Goal: Task Accomplishment & Management: Use online tool/utility

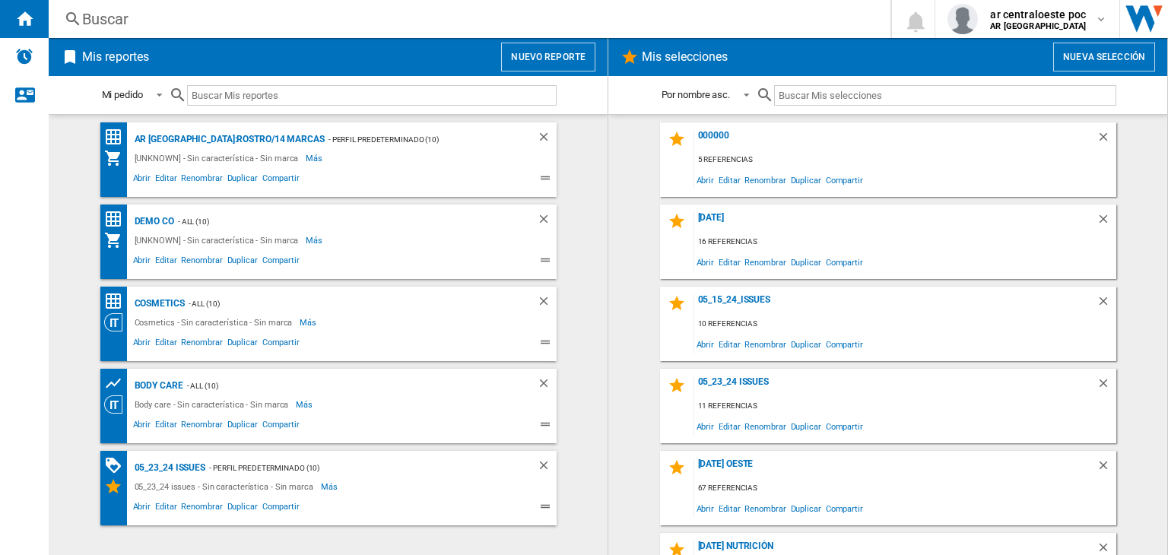
click at [564, 64] on button "Nuevo reporte" at bounding box center [548, 57] width 94 height 29
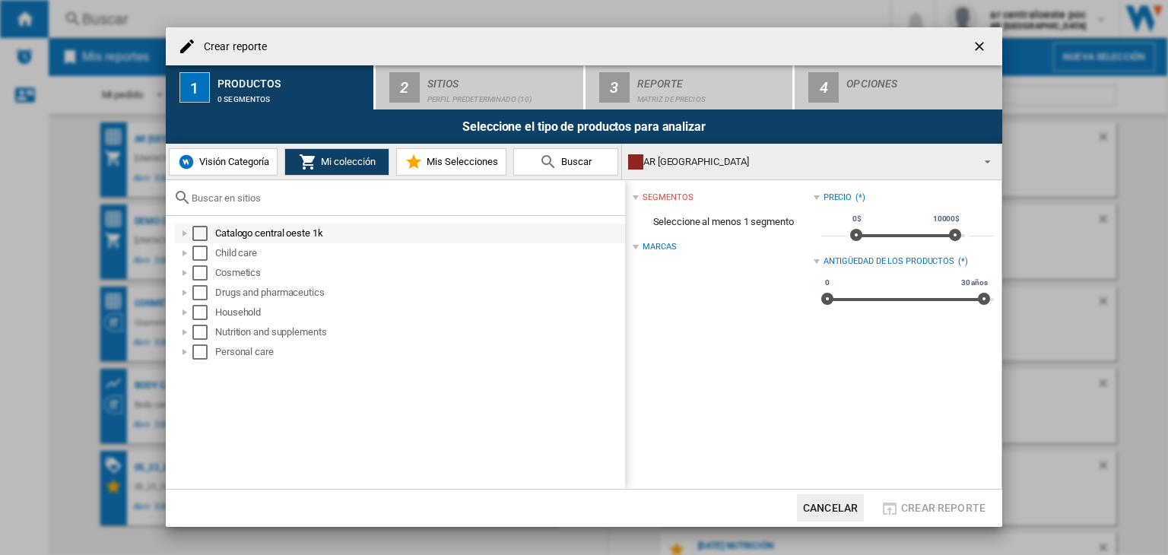
click at [184, 235] on div at bounding box center [184, 233] width 15 height 15
click at [198, 236] on div "Select" at bounding box center [199, 233] width 15 height 15
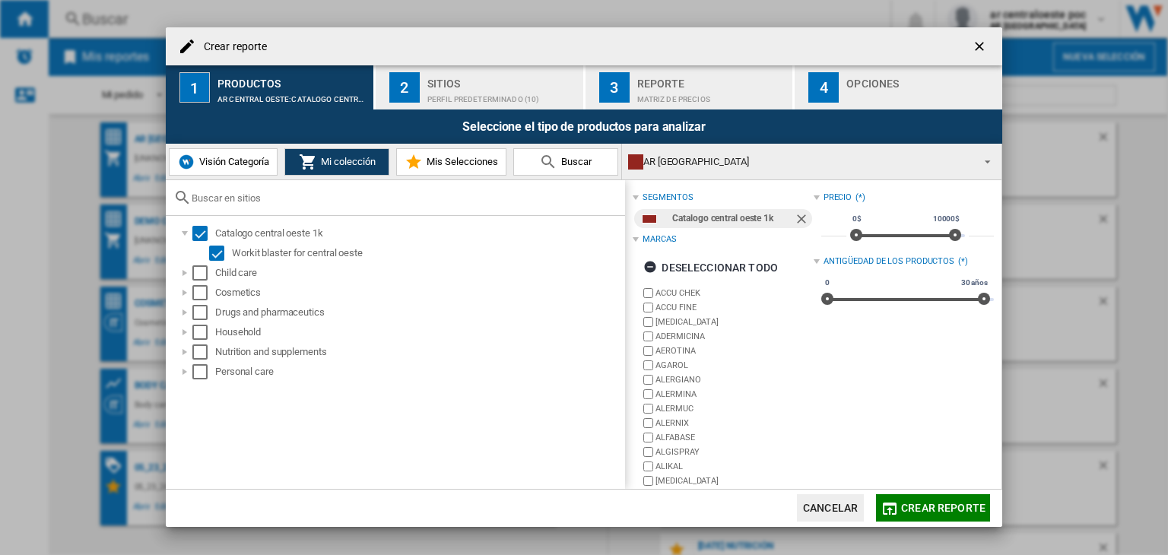
click at [927, 510] on span "Crear reporte" at bounding box center [943, 508] width 84 height 12
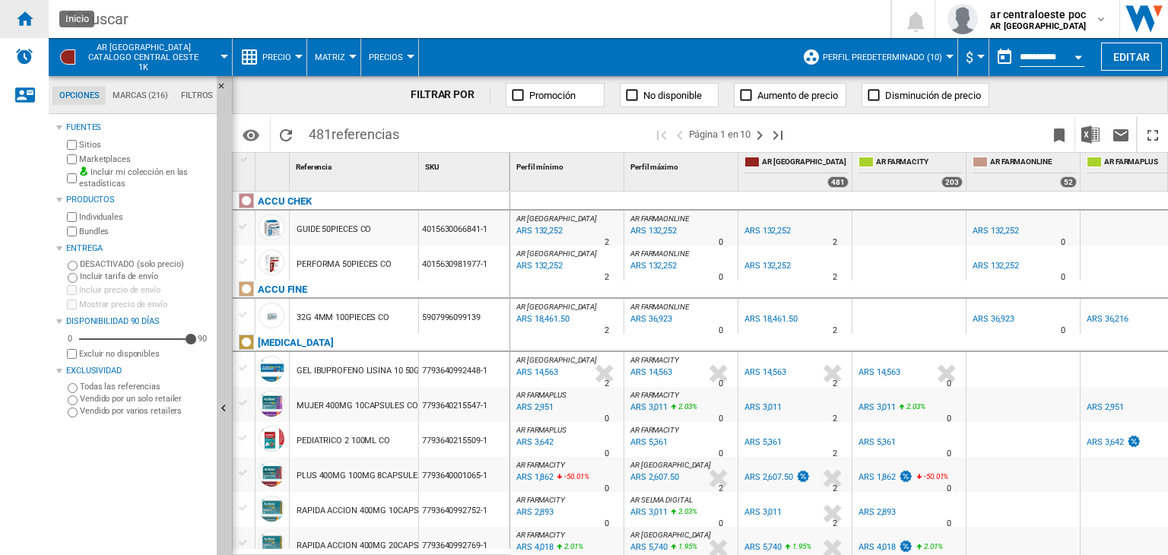
click at [24, 23] on ng-md-icon "Inicio" at bounding box center [24, 18] width 18 height 18
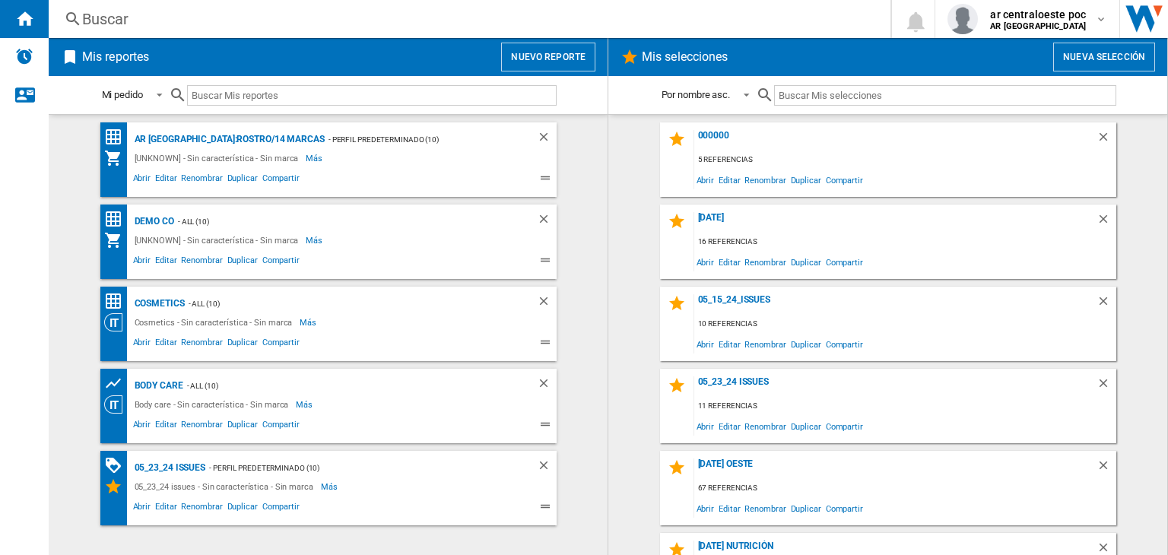
click at [525, 56] on button "Nuevo reporte" at bounding box center [548, 57] width 94 height 29
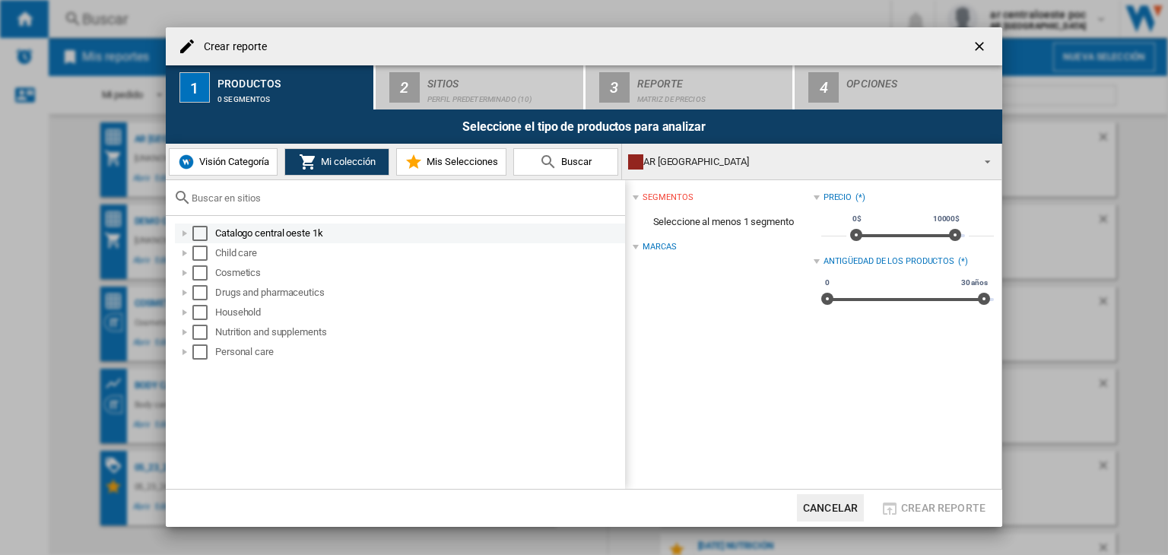
click at [182, 239] on div "Crear reporte ..." at bounding box center [184, 233] width 15 height 15
click at [183, 236] on div "Crear reporte ..." at bounding box center [184, 233] width 15 height 15
click at [209, 166] on span "Visión Categoría" at bounding box center [232, 161] width 74 height 11
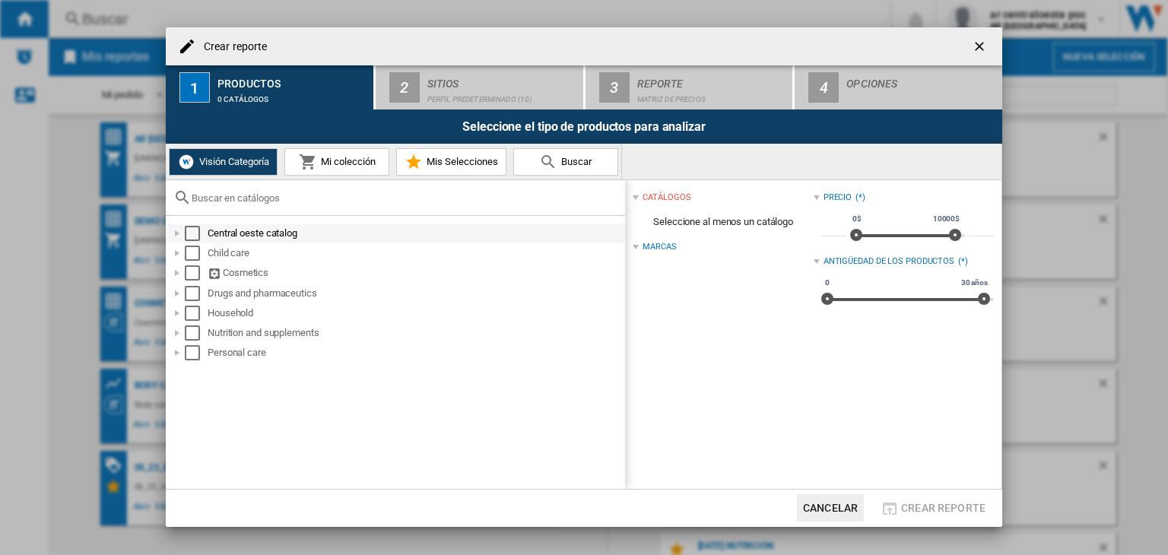
click at [170, 233] on div "Crear reporte ..." at bounding box center [177, 233] width 15 height 15
click at [195, 236] on div "Select" at bounding box center [192, 233] width 15 height 15
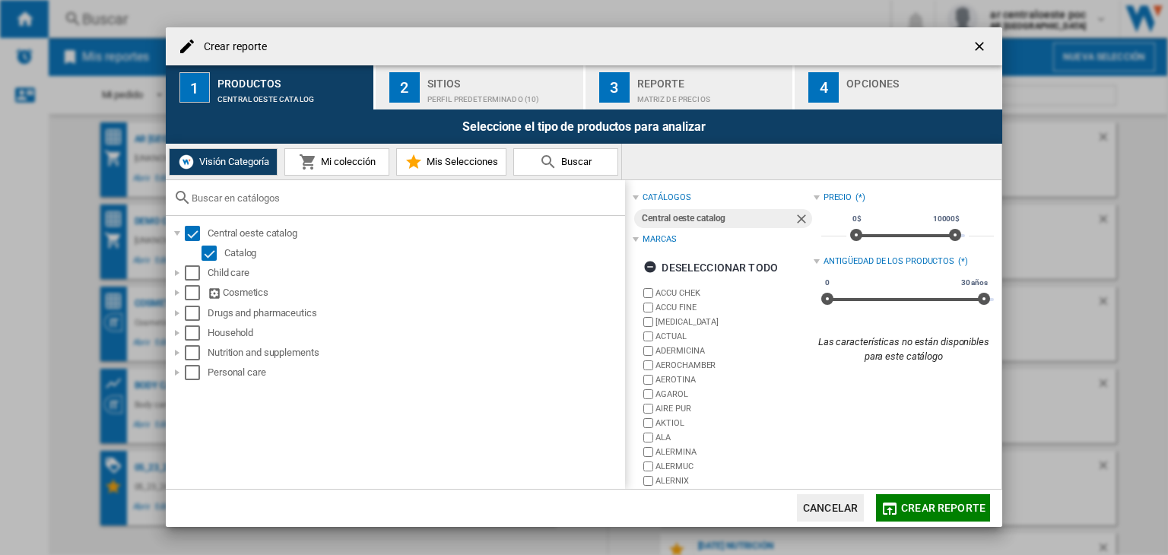
click at [938, 506] on span "Crear reporte" at bounding box center [943, 508] width 84 height 12
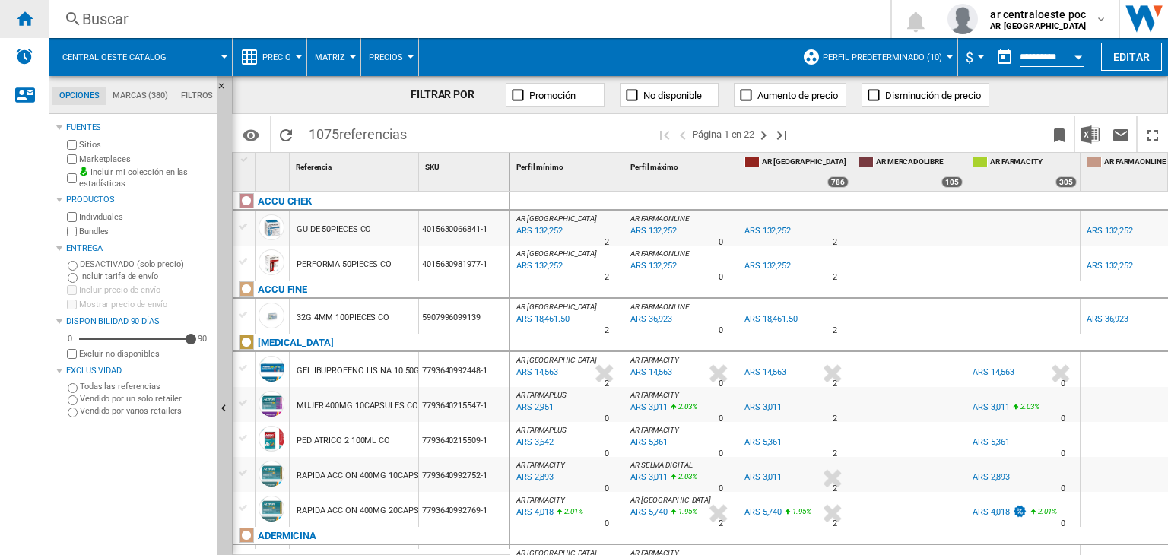
click at [30, 15] on ng-md-icon "Inicio" at bounding box center [24, 18] width 18 height 18
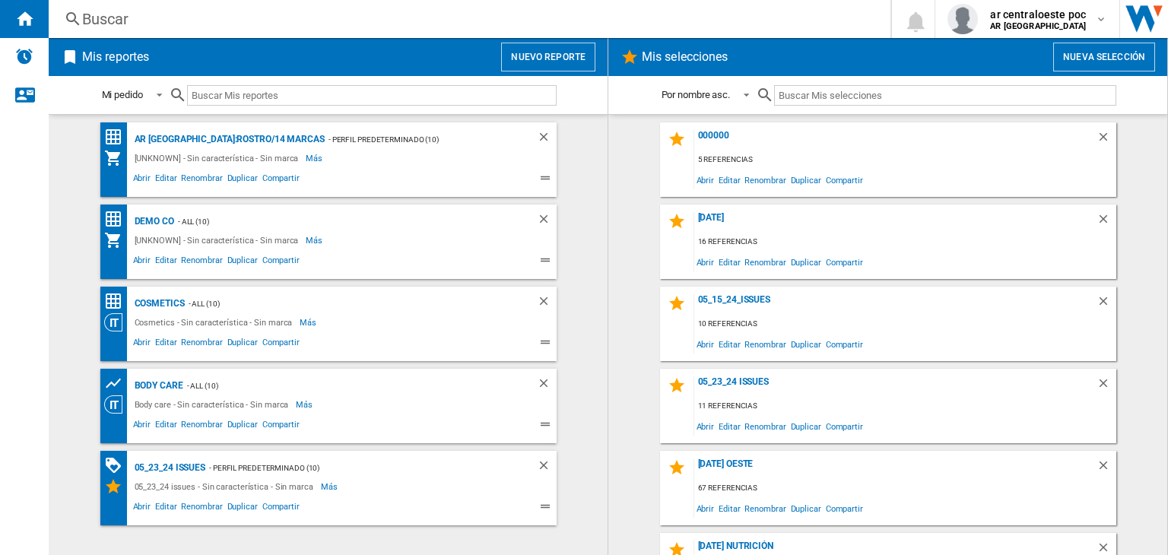
click at [581, 52] on button "Nuevo reporte" at bounding box center [548, 57] width 94 height 29
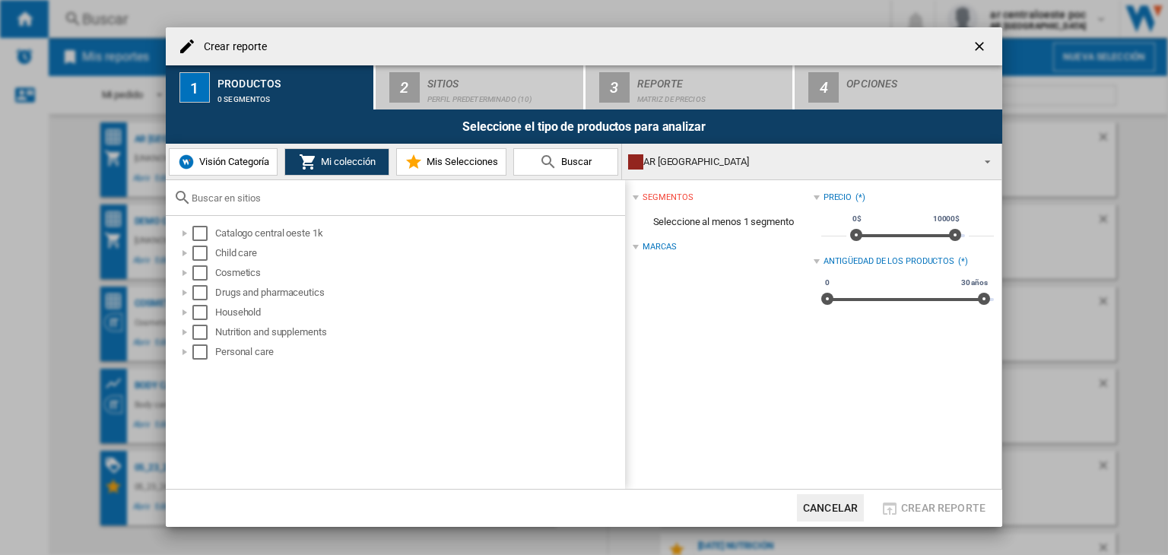
click at [690, 153] on div "AR [GEOGRAPHIC_DATA]" at bounding box center [799, 161] width 343 height 21
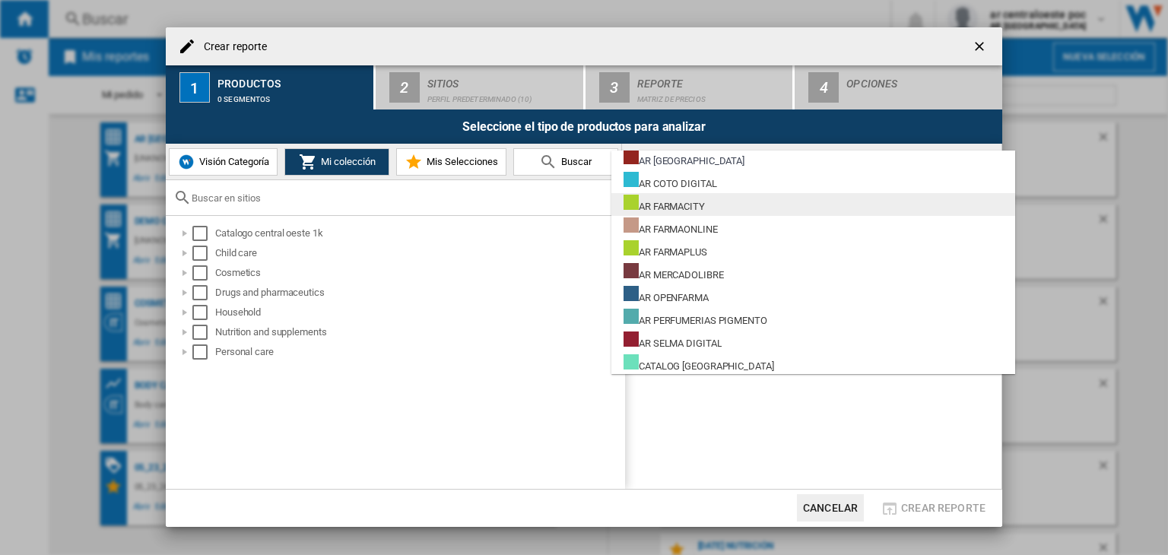
scroll to position [4, 0]
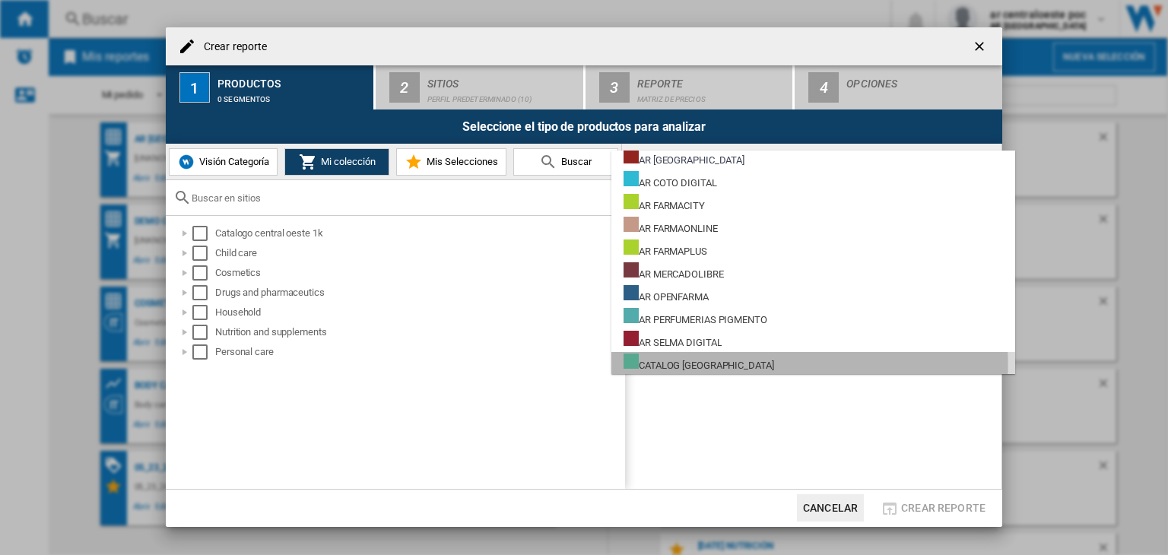
click at [762, 363] on md-option "CATALOG [GEOGRAPHIC_DATA]" at bounding box center [813, 363] width 404 height 23
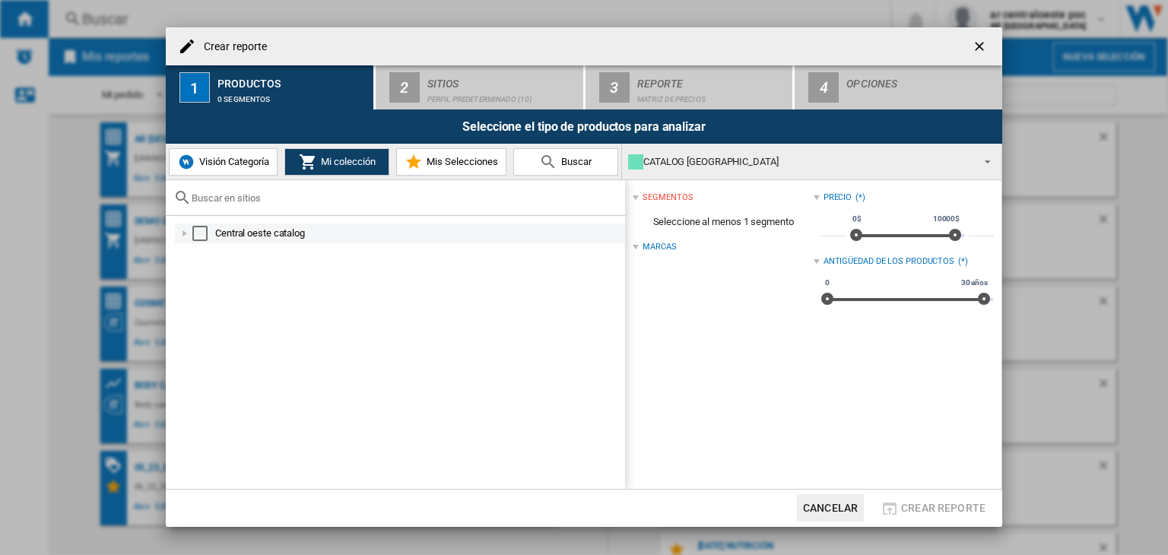
click at [202, 235] on div "Select" at bounding box center [199, 233] width 15 height 15
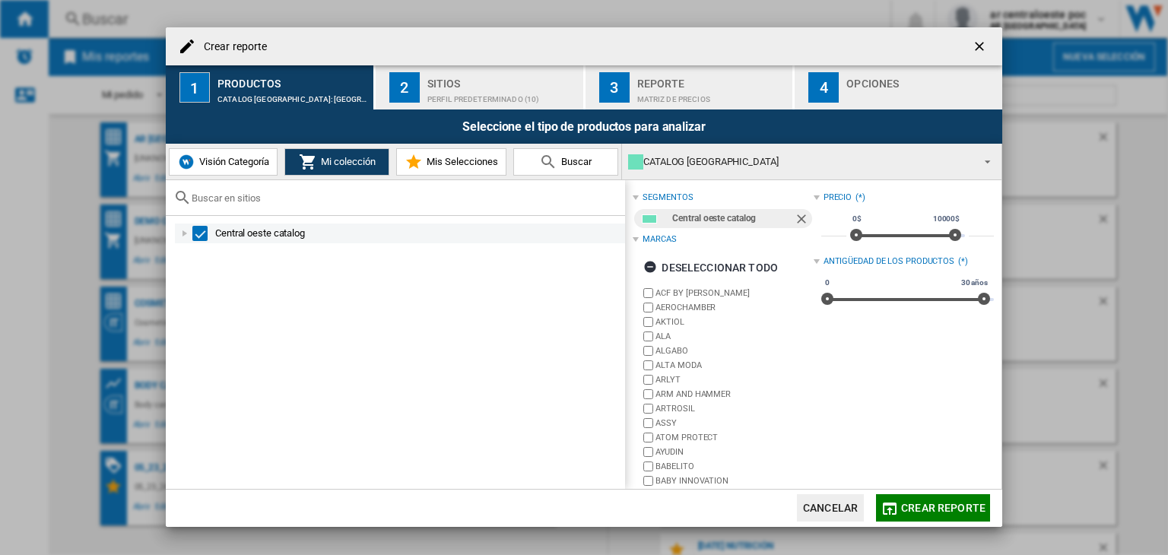
click at [183, 236] on div "Crear reporte ..." at bounding box center [184, 233] width 15 height 15
click at [766, 173] on md-select-value "CATALOG [GEOGRAPHIC_DATA]" at bounding box center [811, 162] width 379 height 36
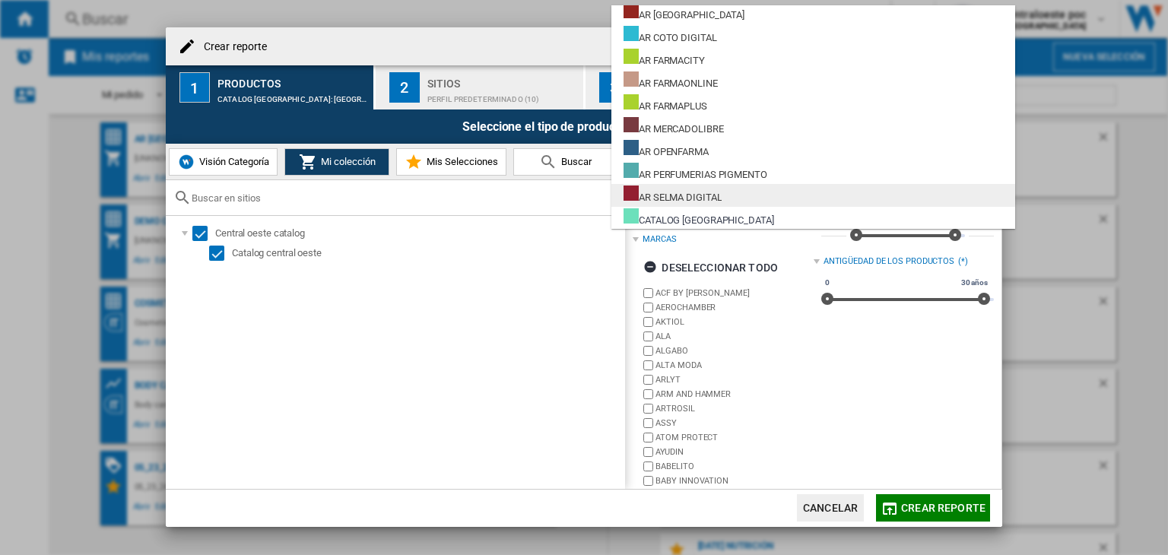
scroll to position [0, 0]
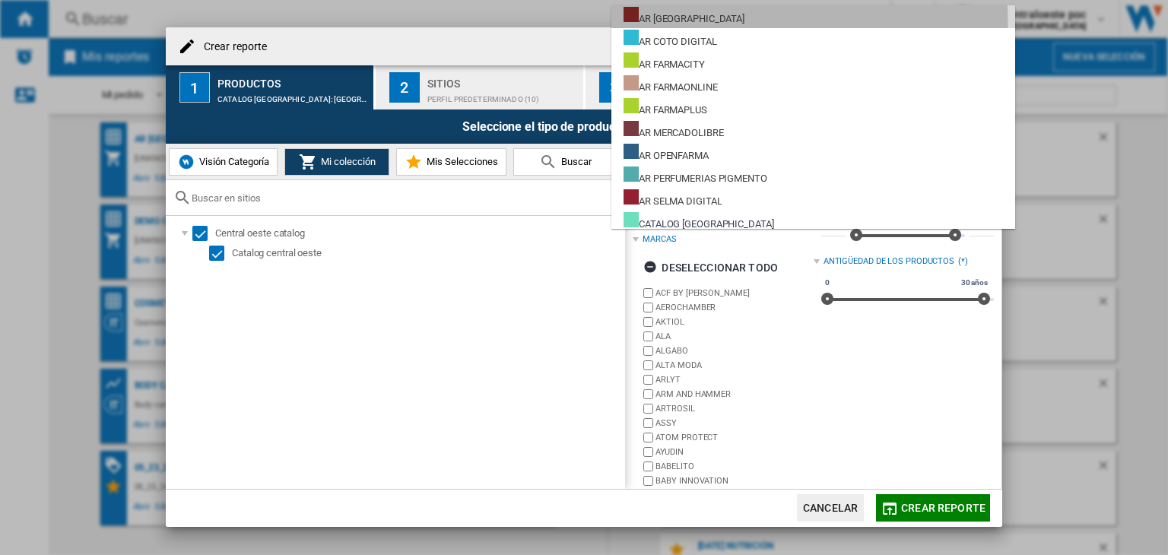
click at [726, 21] on div "AR [GEOGRAPHIC_DATA]" at bounding box center [683, 16] width 121 height 19
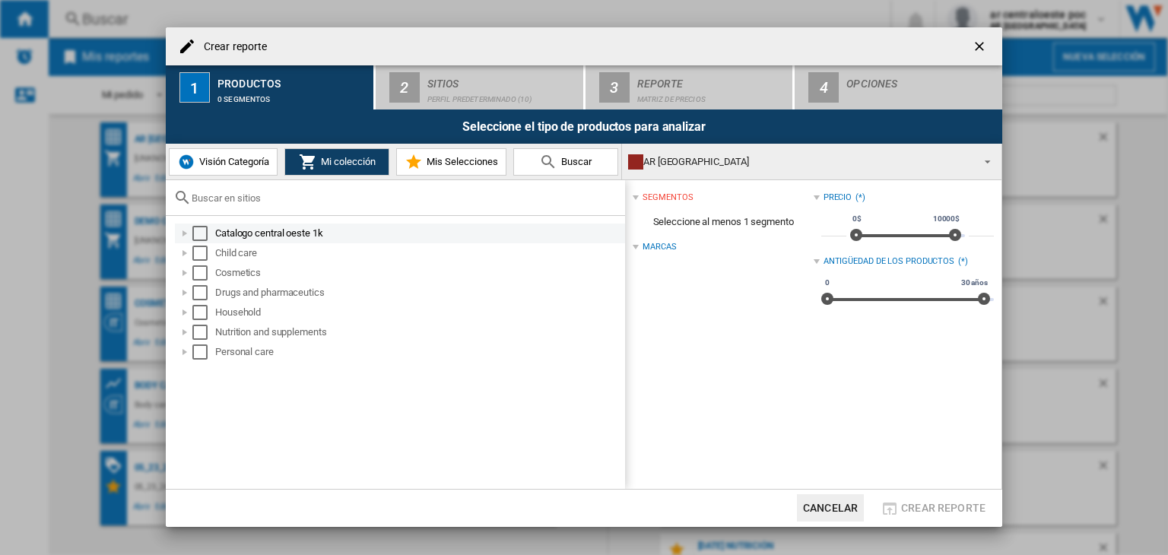
click at [187, 231] on div "Crear reporte ..." at bounding box center [184, 233] width 15 height 15
click at [189, 231] on div "Crear reporte ..." at bounding box center [184, 233] width 15 height 15
click at [823, 166] on div "AR [GEOGRAPHIC_DATA]" at bounding box center [799, 161] width 343 height 21
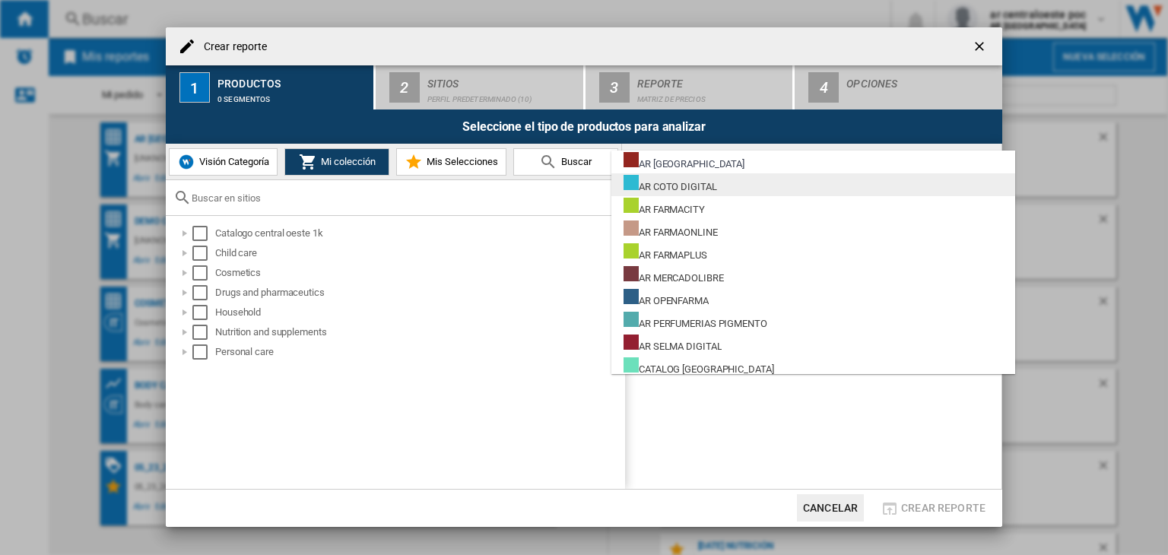
scroll to position [4, 0]
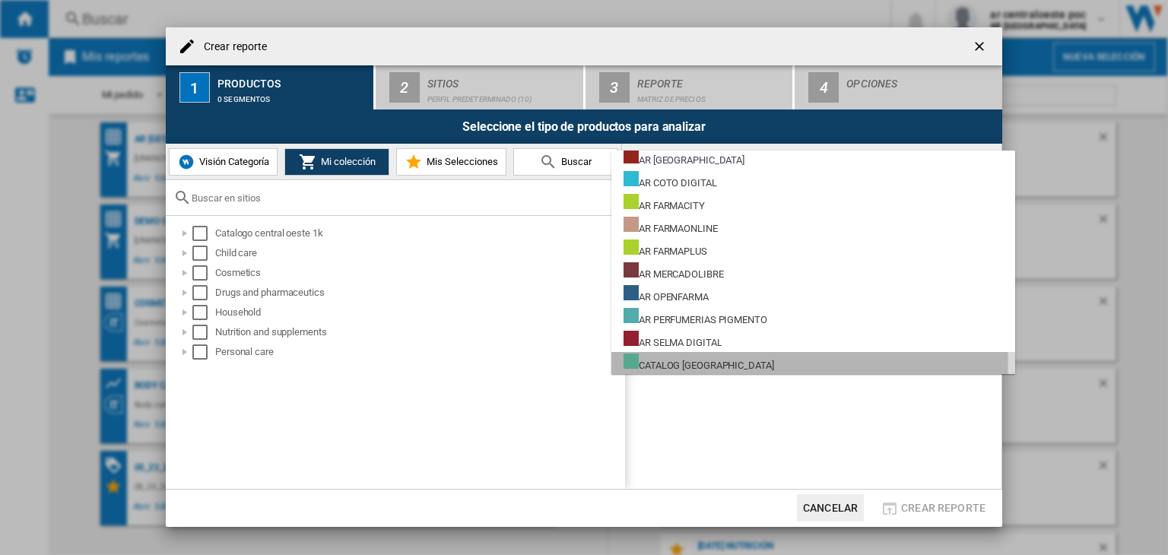
click at [720, 362] on div "CATALOG [GEOGRAPHIC_DATA]" at bounding box center [698, 362] width 151 height 19
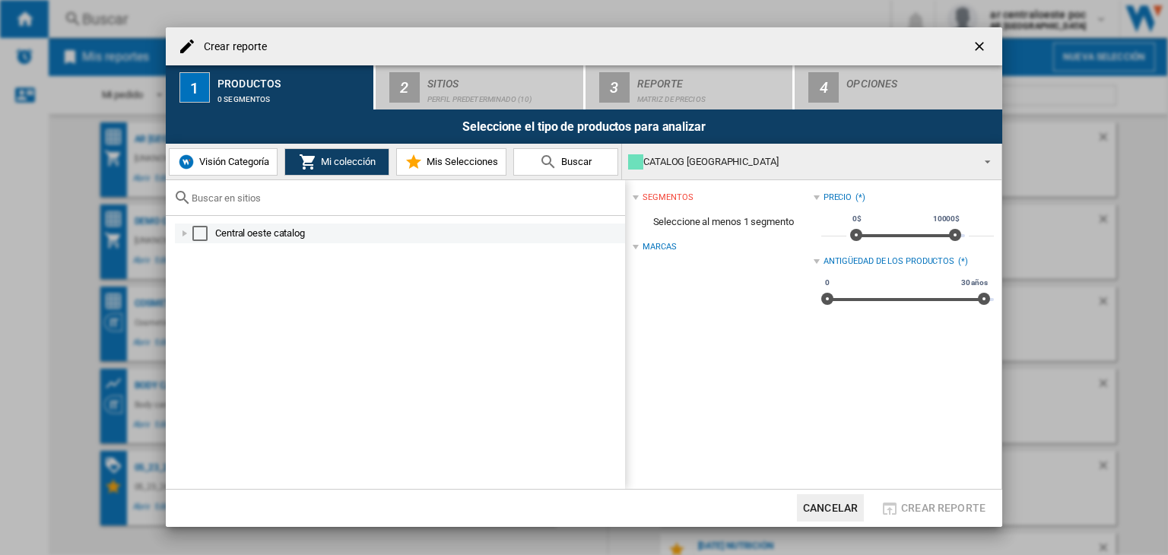
click at [198, 232] on div "Select" at bounding box center [199, 233] width 15 height 15
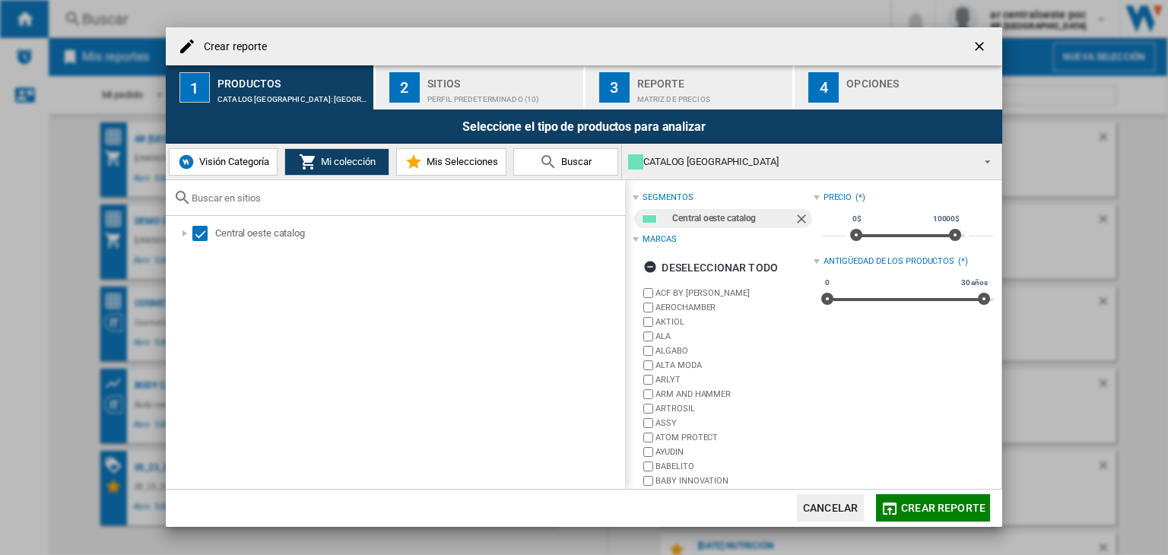
click at [929, 502] on span "Crear reporte" at bounding box center [943, 508] width 84 height 12
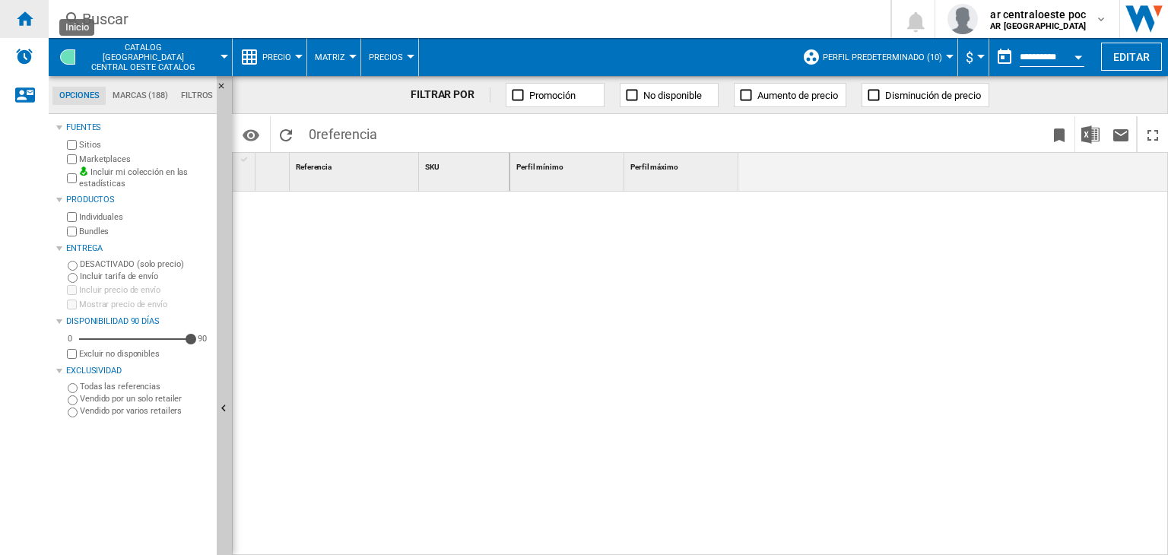
click at [40, 22] on div "Inicio" at bounding box center [24, 19] width 49 height 38
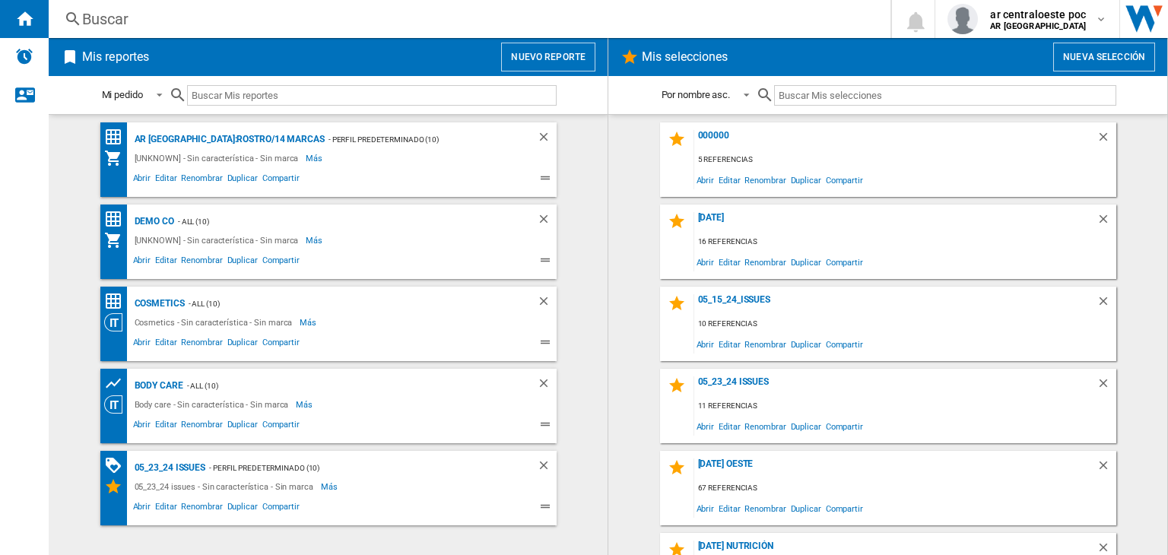
click at [578, 62] on button "Nuevo reporte" at bounding box center [548, 57] width 94 height 29
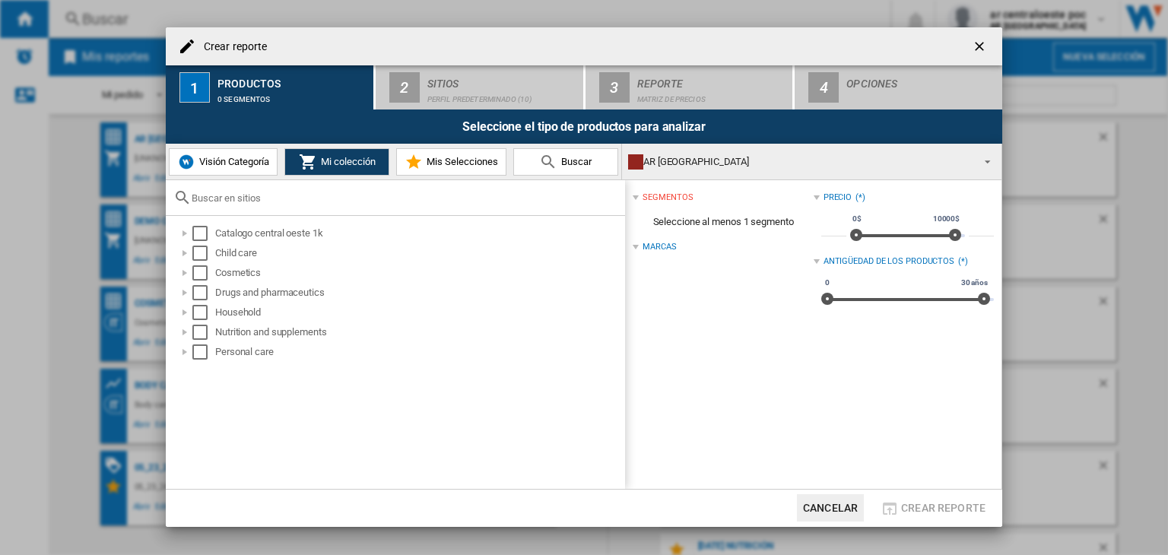
click at [249, 154] on button "Visión Categoría" at bounding box center [223, 161] width 109 height 27
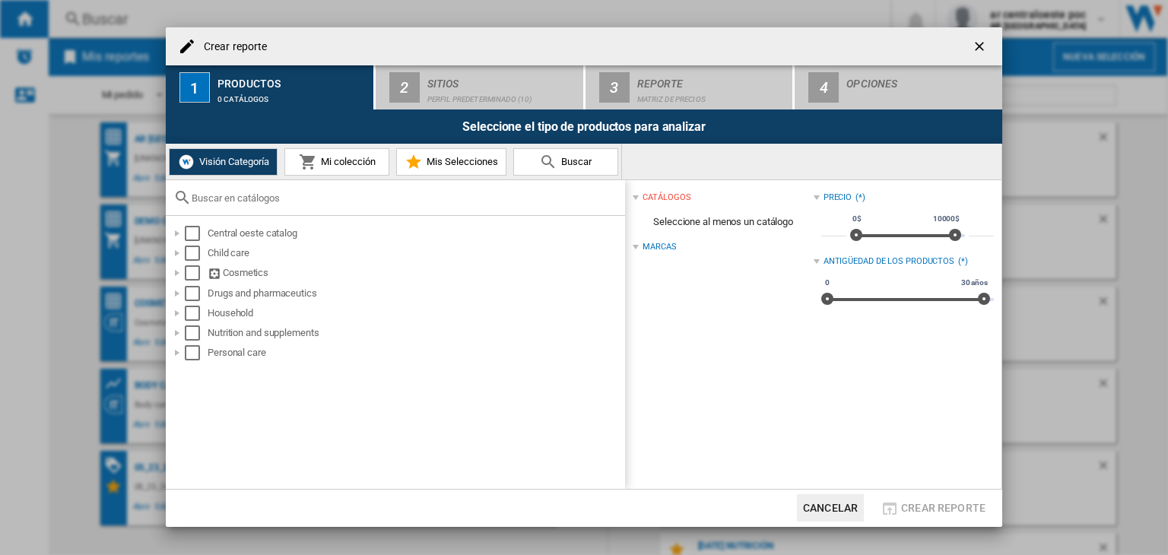
click at [338, 160] on span "Mi colección" at bounding box center [346, 161] width 59 height 11
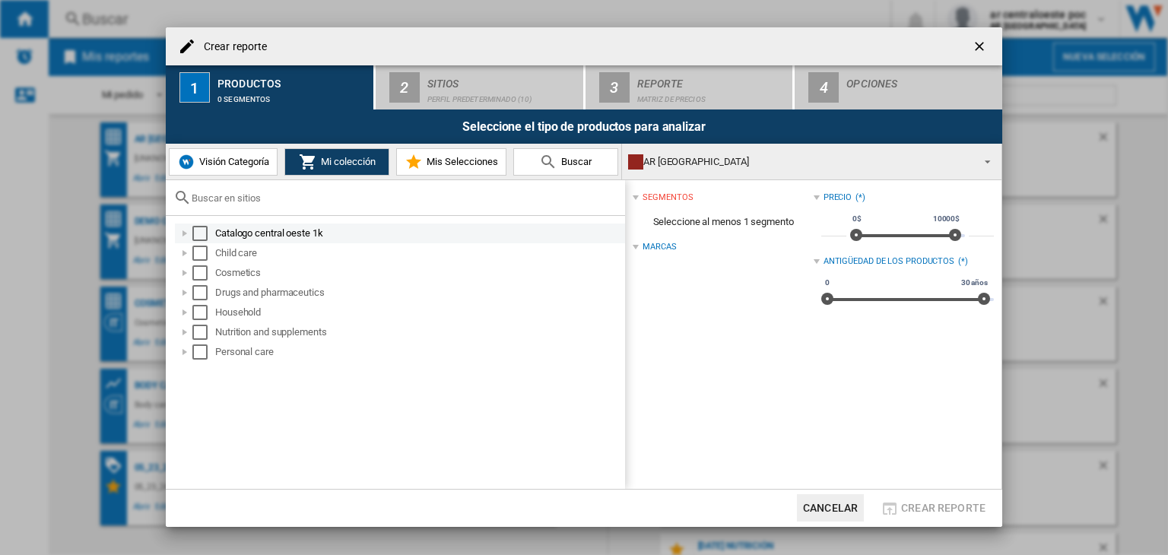
click at [178, 237] on div "Crear reporte ..." at bounding box center [184, 233] width 15 height 15
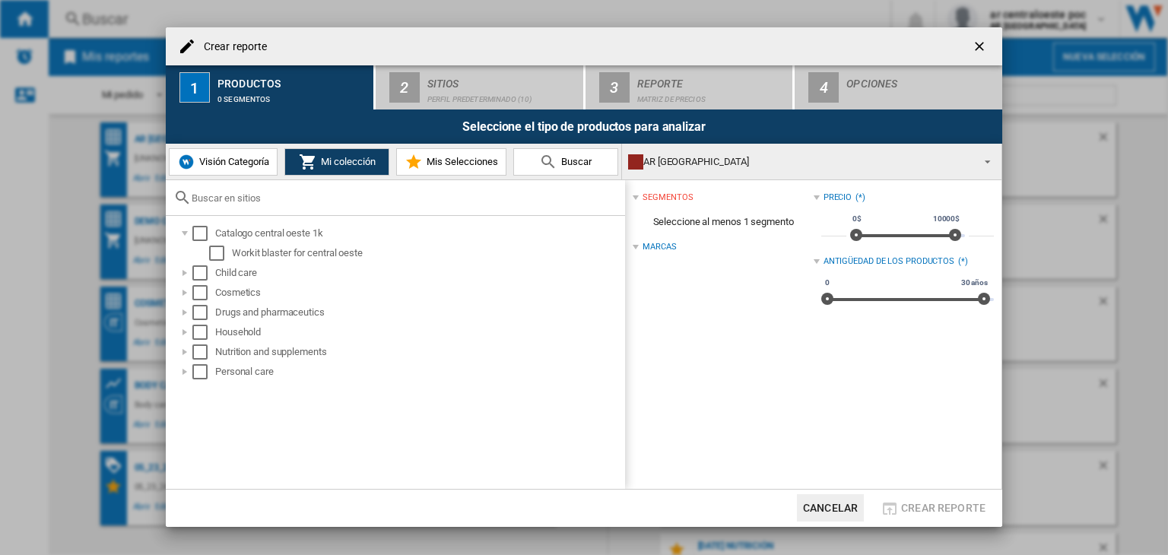
click at [689, 161] on div "AR [GEOGRAPHIC_DATA]" at bounding box center [799, 161] width 343 height 21
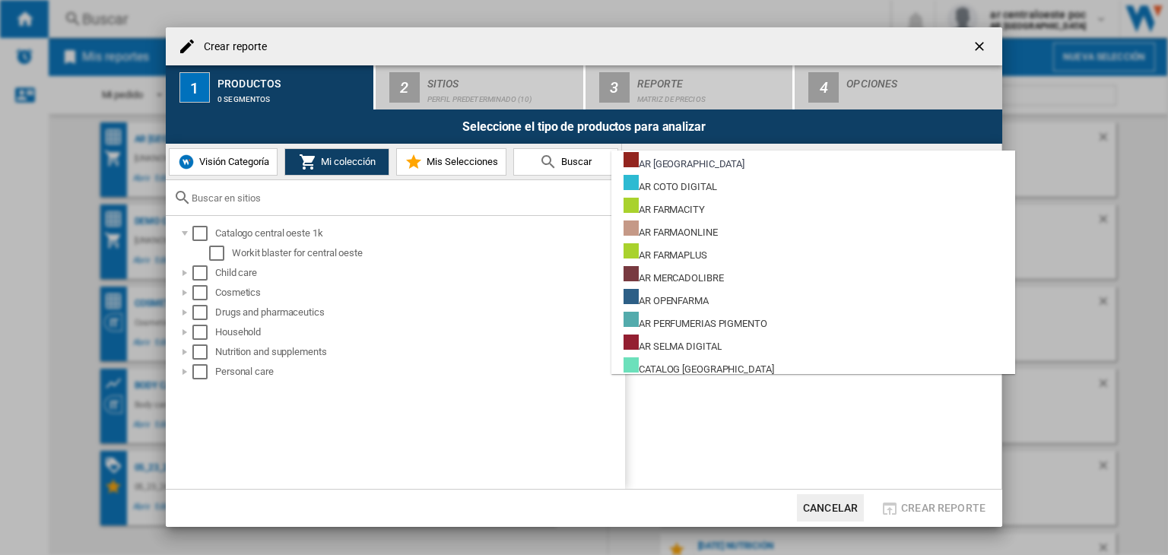
click at [470, 423] on md-backdrop at bounding box center [584, 277] width 1168 height 555
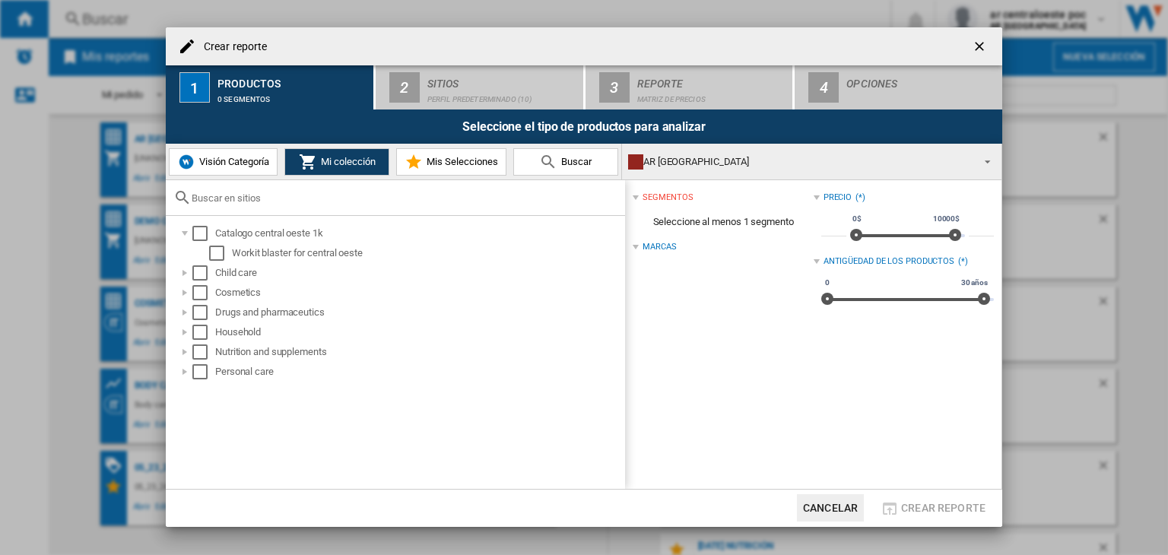
click at [191, 159] on img "Crear reporte ..." at bounding box center [186, 162] width 18 height 18
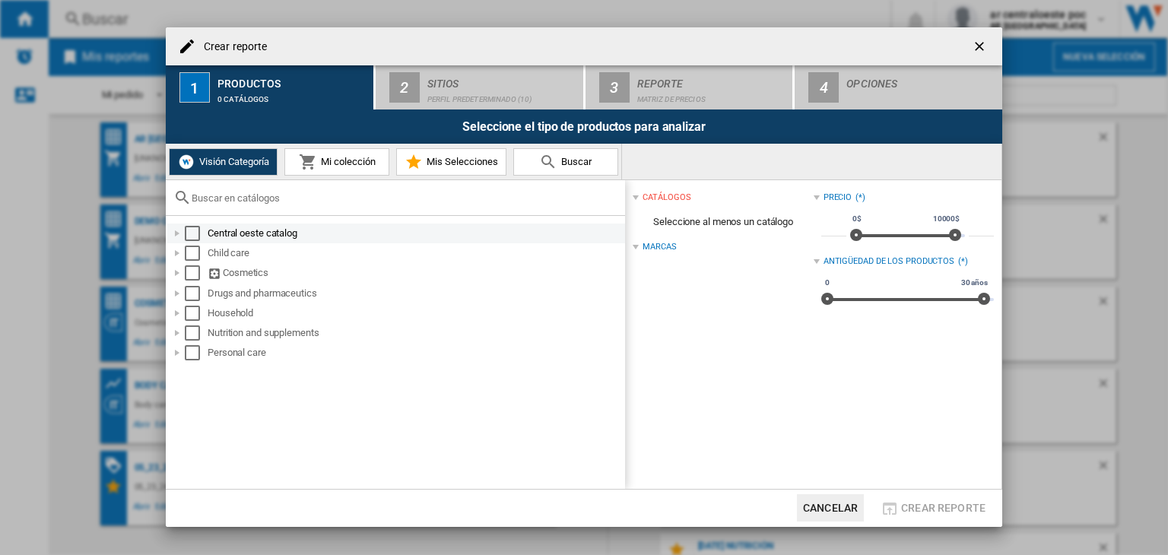
click at [179, 236] on div "Crear reporte ..." at bounding box center [177, 233] width 15 height 15
click at [170, 236] on div "Crear reporte ..." at bounding box center [177, 233] width 15 height 15
click at [170, 255] on div "Crear reporte ..." at bounding box center [177, 253] width 15 height 15
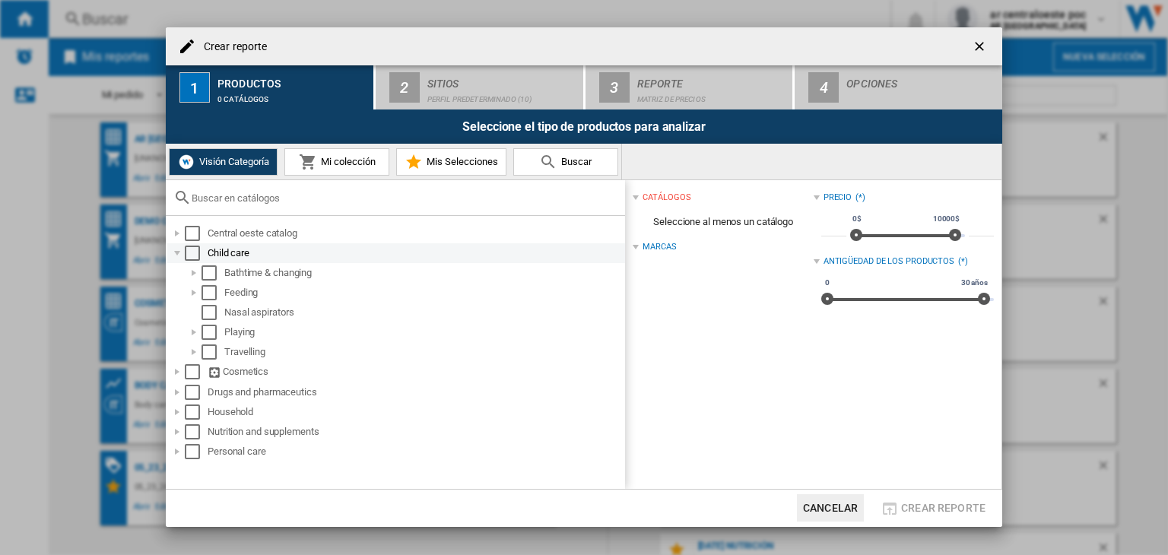
click at [175, 254] on div "Crear reporte ..." at bounding box center [177, 253] width 15 height 15
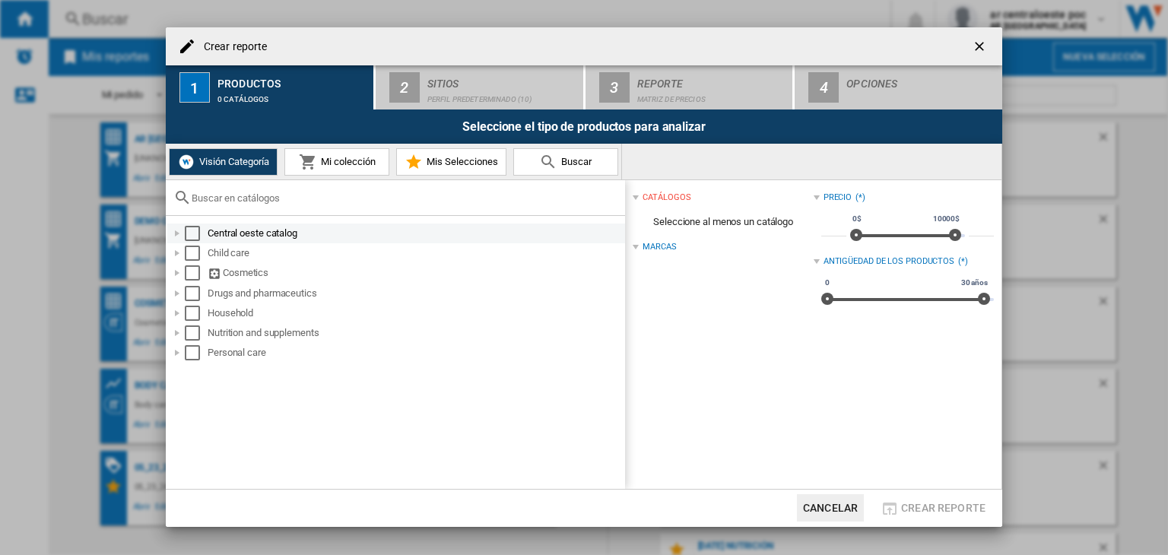
click at [178, 230] on div "Crear reporte ..." at bounding box center [177, 233] width 15 height 15
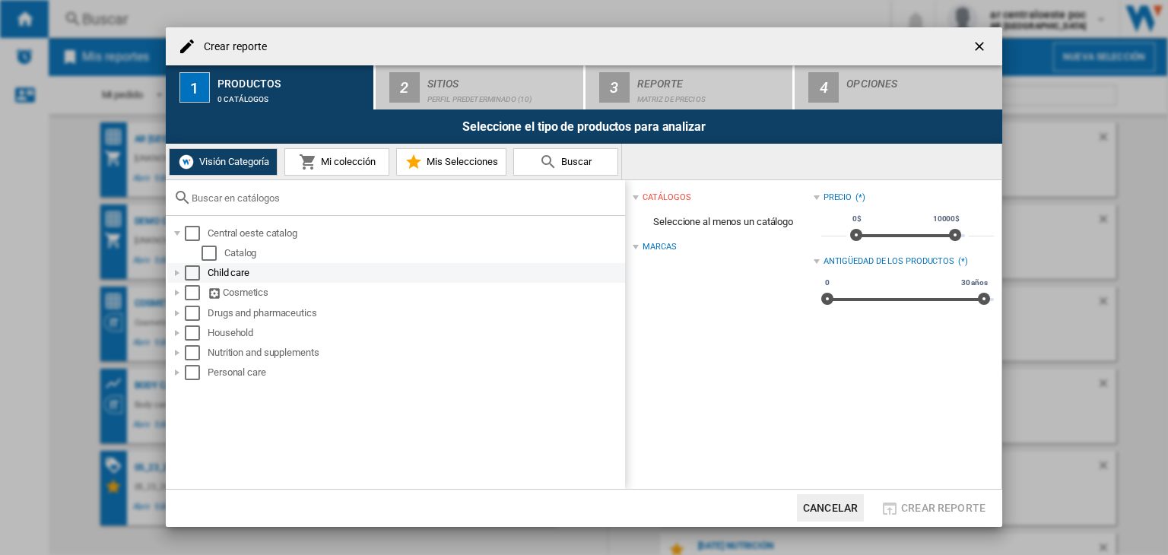
click at [173, 271] on div "Crear reporte ..." at bounding box center [177, 272] width 15 height 15
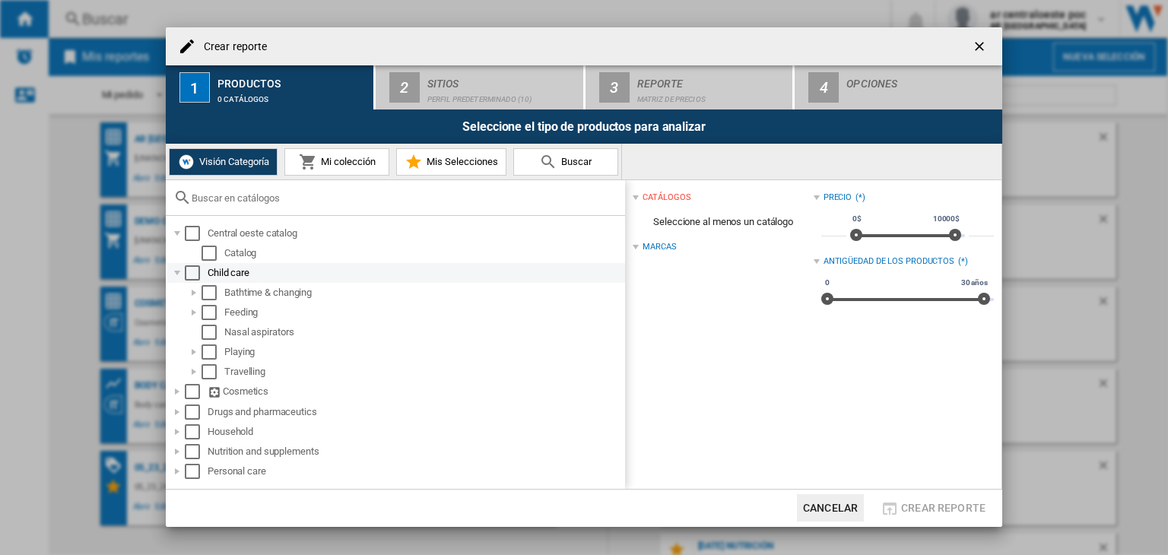
click at [173, 271] on div "Crear reporte ..." at bounding box center [177, 272] width 15 height 15
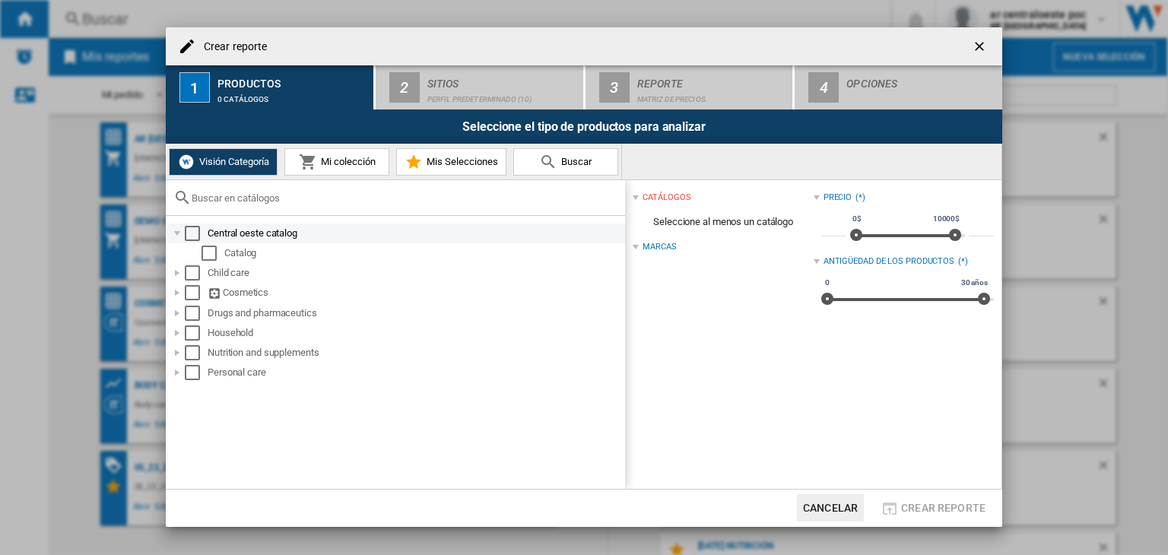
click at [173, 235] on div "Crear reporte ..." at bounding box center [177, 233] width 15 height 15
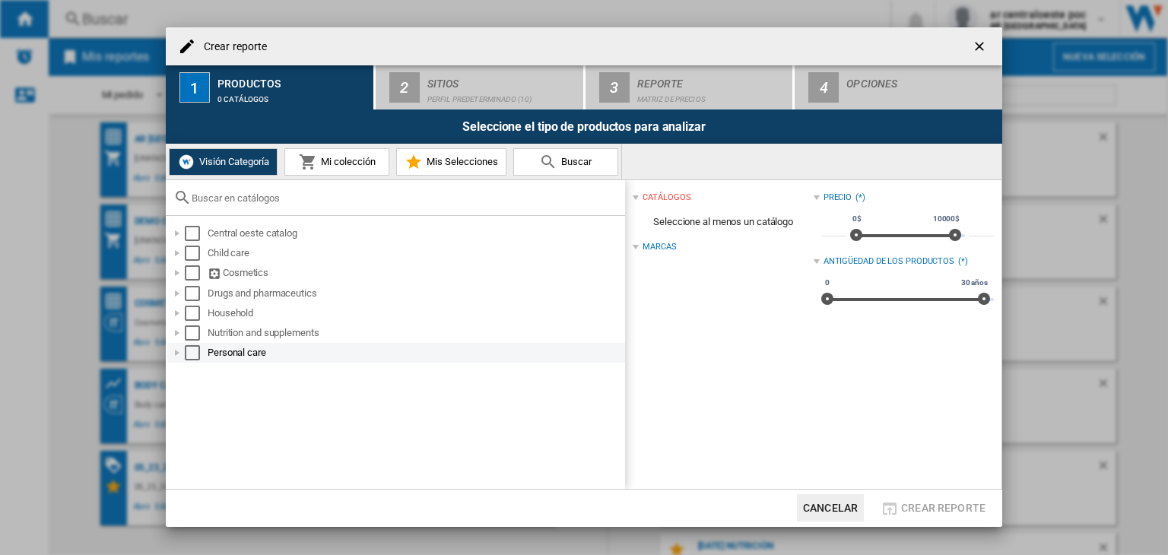
click at [170, 355] on div "Crear reporte ..." at bounding box center [177, 352] width 15 height 15
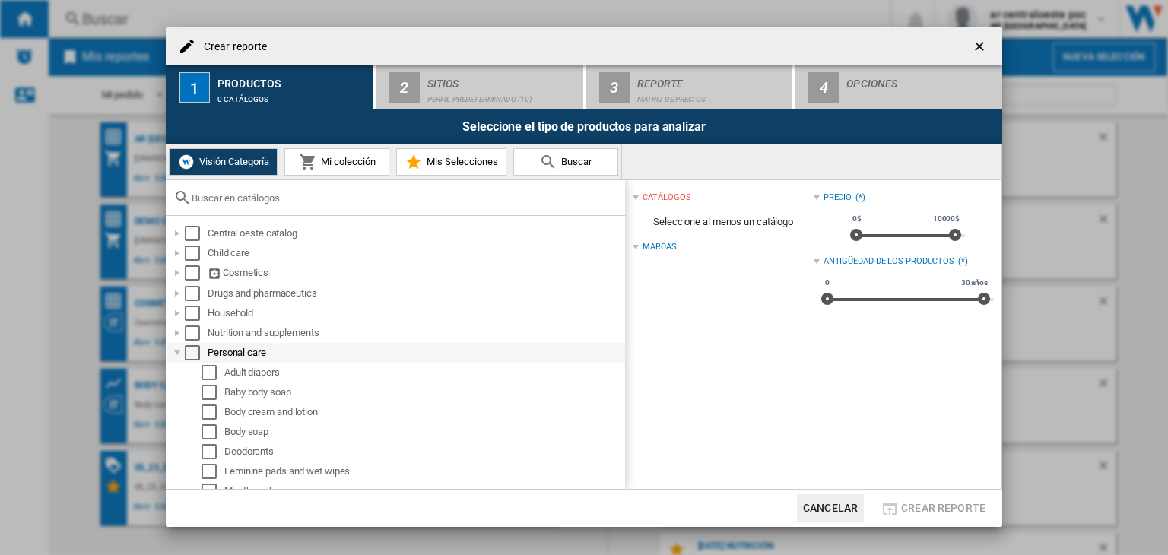
click at [170, 355] on div "Crear reporte ..." at bounding box center [177, 352] width 15 height 15
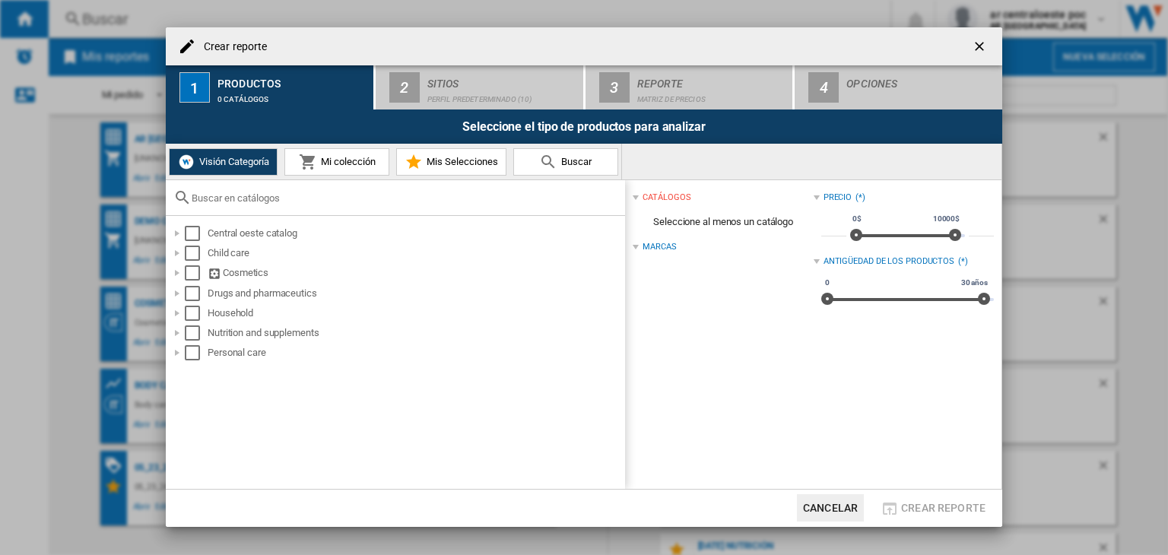
click at [330, 158] on span "Mi colección" at bounding box center [346, 161] width 59 height 11
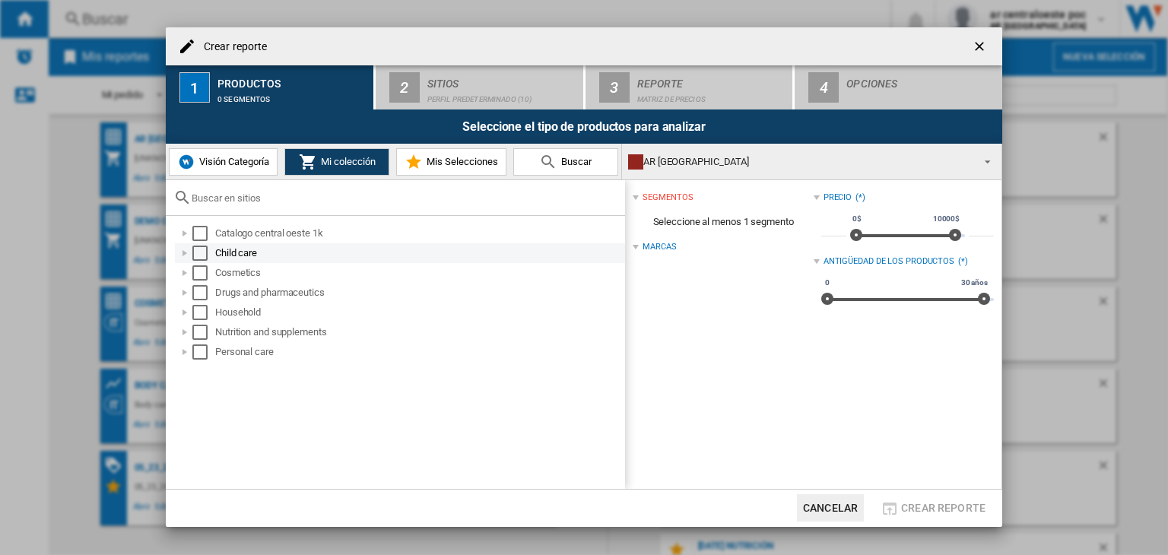
click at [181, 254] on div "Crear reporte ..." at bounding box center [184, 253] width 15 height 15
click at [179, 256] on div "Crear reporte ..." at bounding box center [184, 253] width 15 height 15
click at [177, 253] on div "Crear reporte ..." at bounding box center [184, 253] width 15 height 15
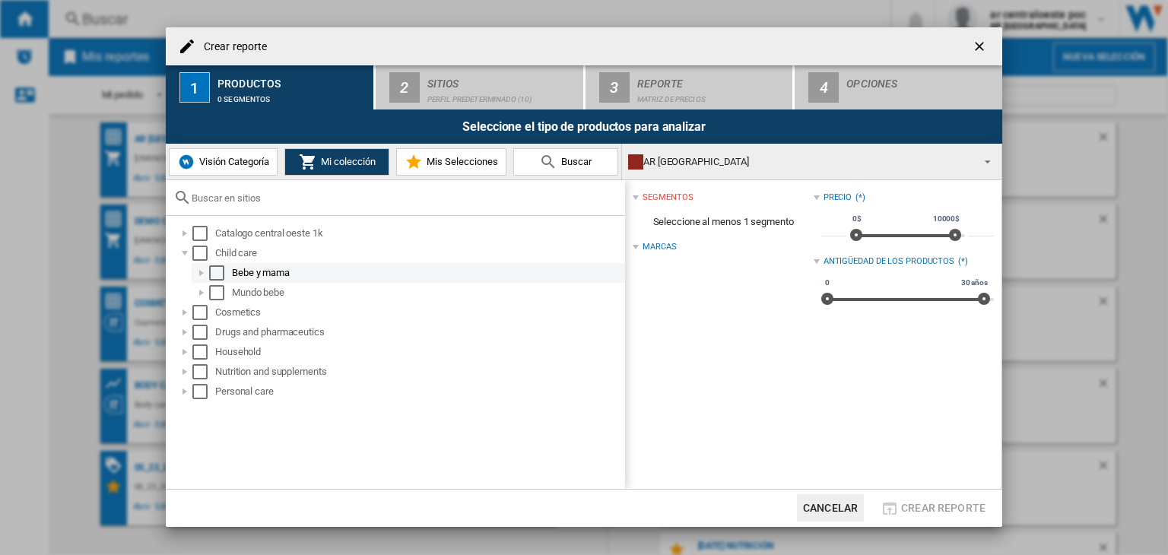
click at [198, 270] on div "Crear reporte ..." at bounding box center [201, 272] width 15 height 15
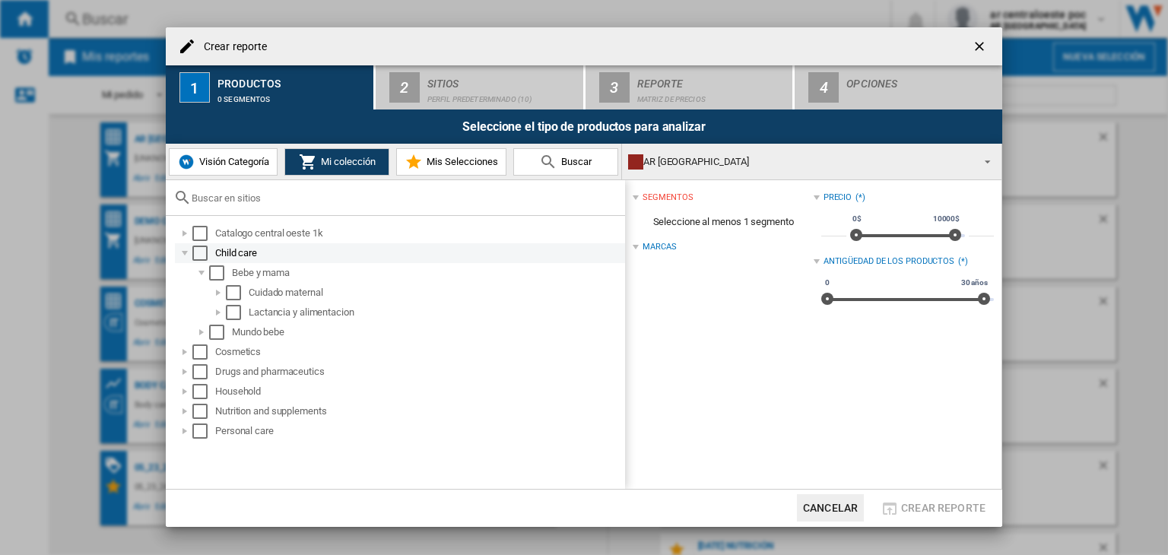
click at [184, 255] on div "Crear reporte ..." at bounding box center [184, 253] width 15 height 15
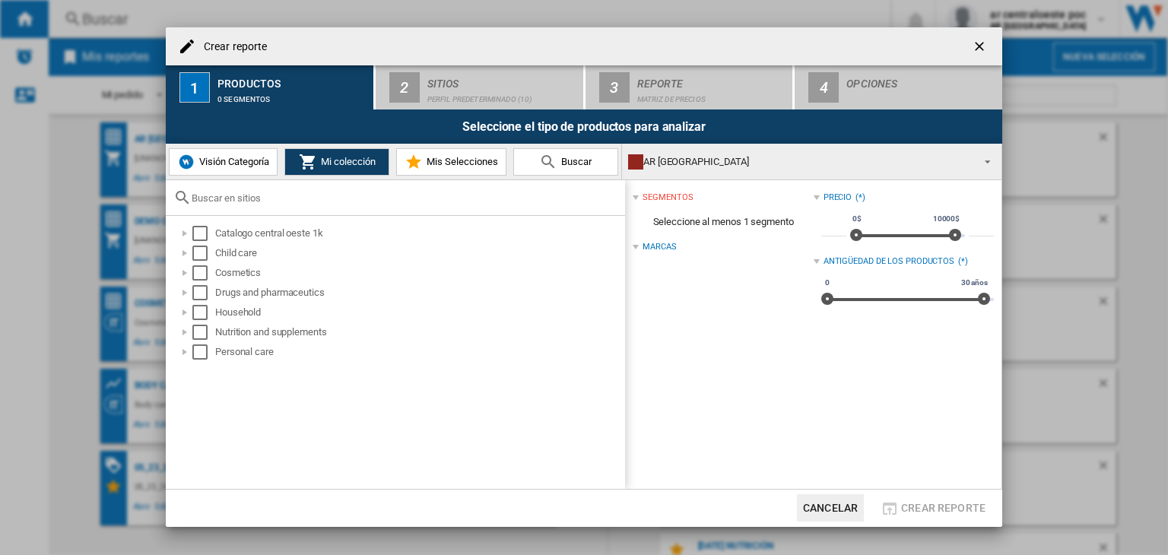
click at [708, 160] on div "AR [GEOGRAPHIC_DATA]" at bounding box center [799, 161] width 343 height 21
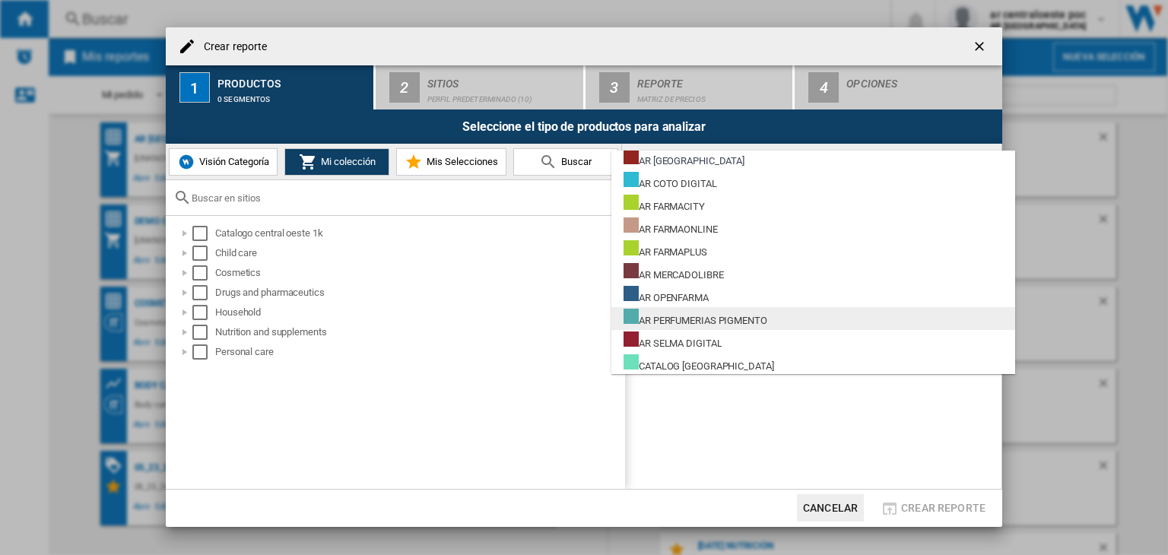
scroll to position [4, 0]
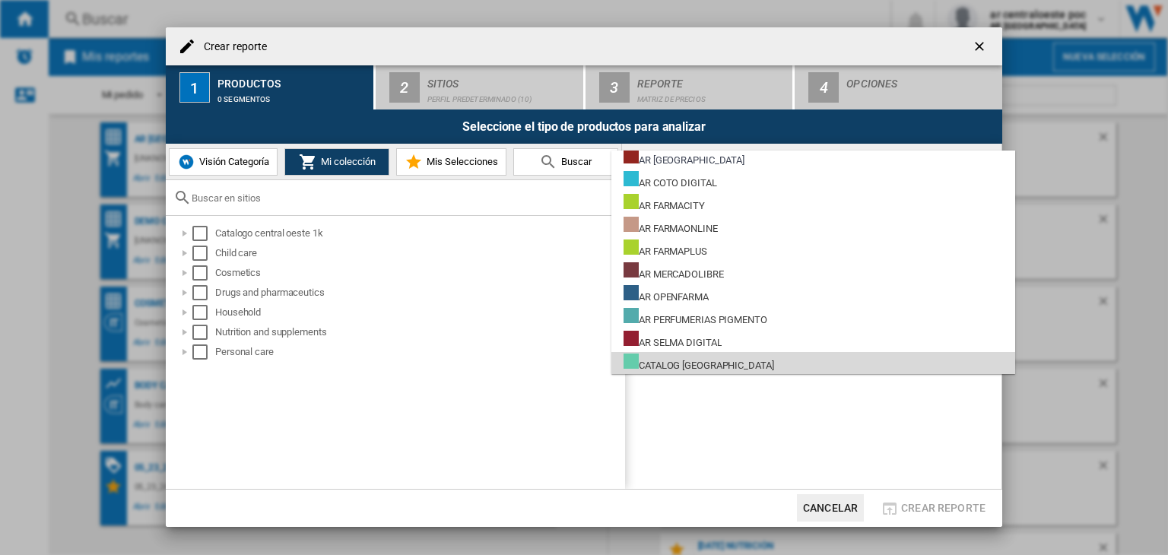
click at [758, 362] on div "CATALOG [GEOGRAPHIC_DATA]" at bounding box center [698, 362] width 151 height 19
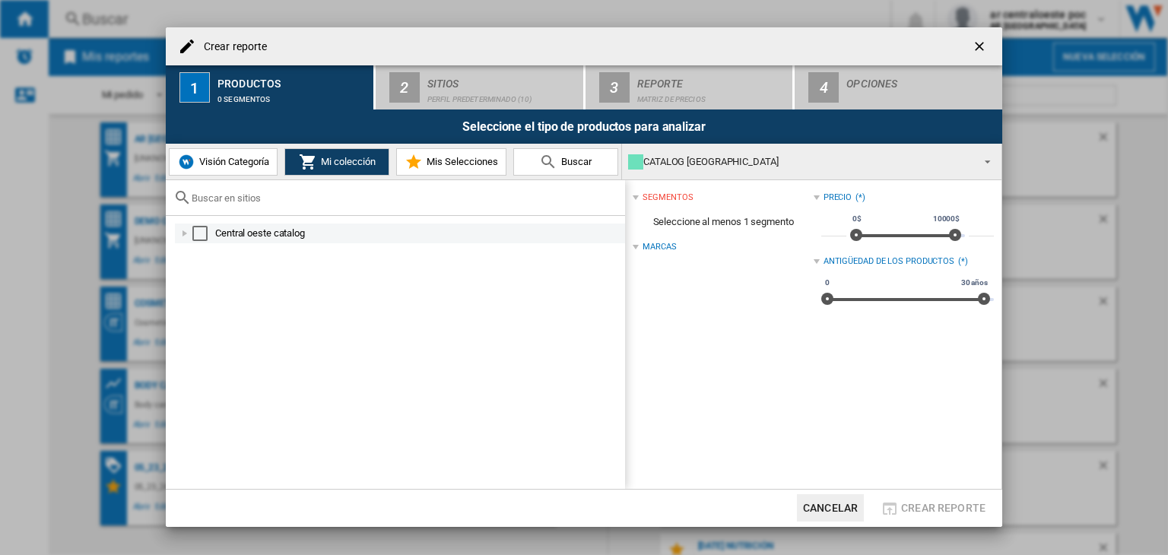
click at [179, 232] on div "Crear reporte ..." at bounding box center [184, 233] width 15 height 15
click at [204, 235] on div "Select" at bounding box center [199, 233] width 15 height 15
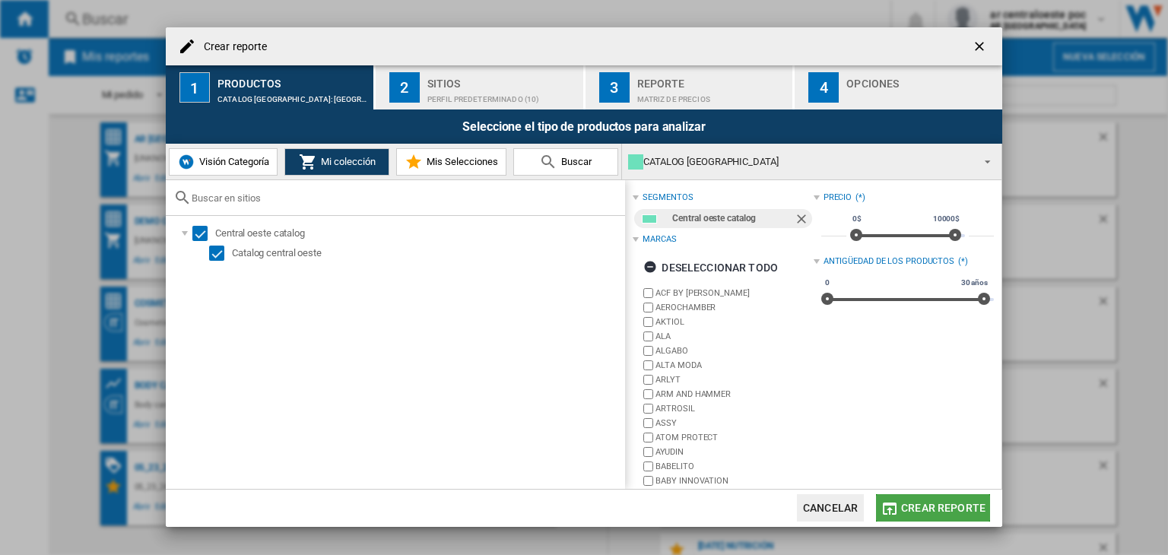
click at [940, 509] on span "Crear reporte" at bounding box center [943, 508] width 84 height 12
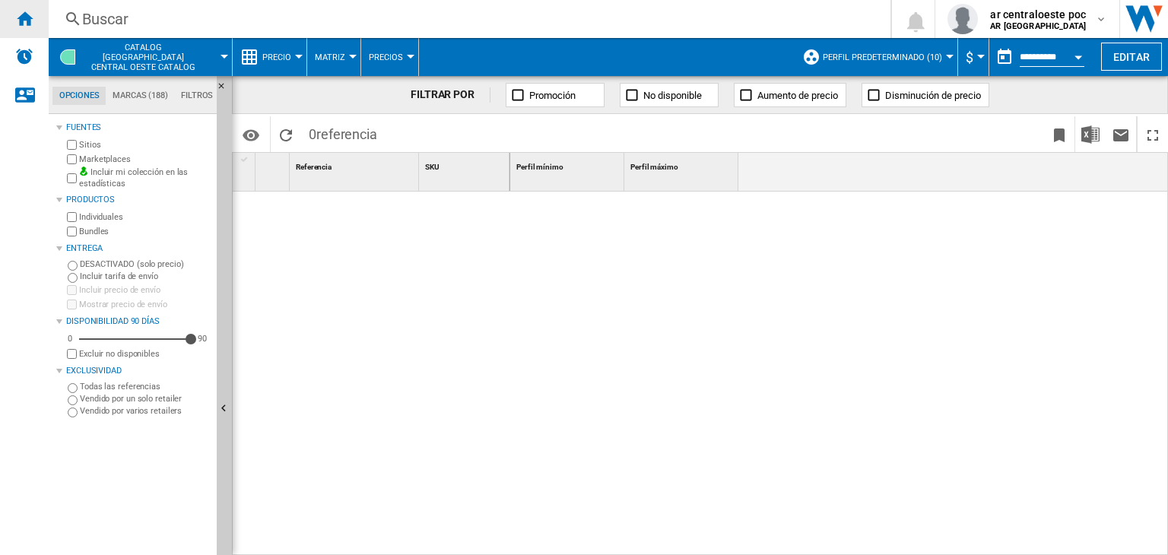
click at [29, 16] on ng-md-icon "Inicio" at bounding box center [24, 18] width 18 height 18
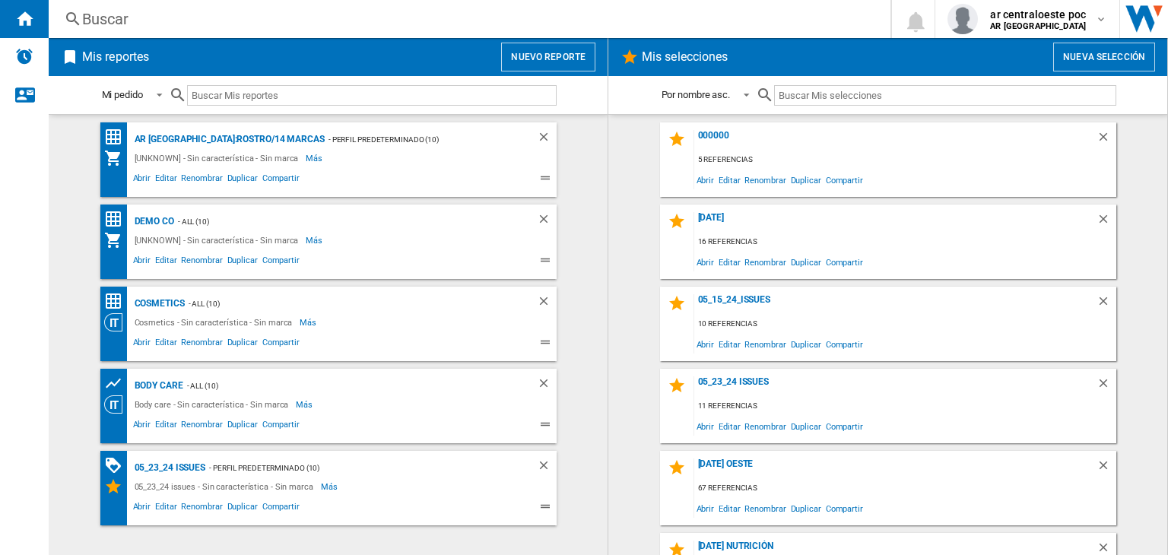
click at [576, 59] on button "Nuevo reporte" at bounding box center [548, 57] width 94 height 29
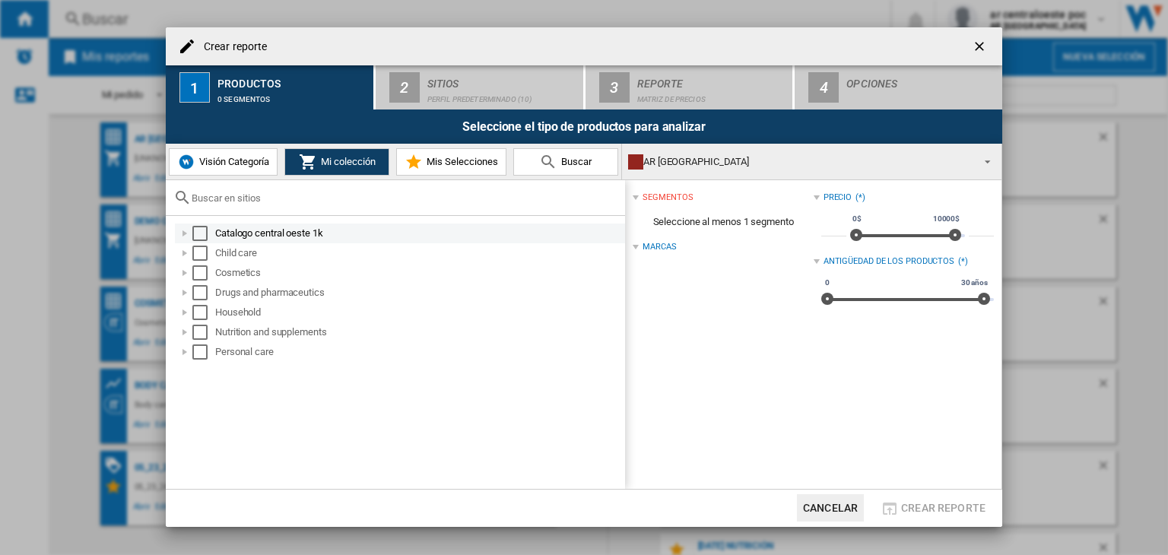
click at [182, 232] on div "Crear reporte ..." at bounding box center [184, 233] width 15 height 15
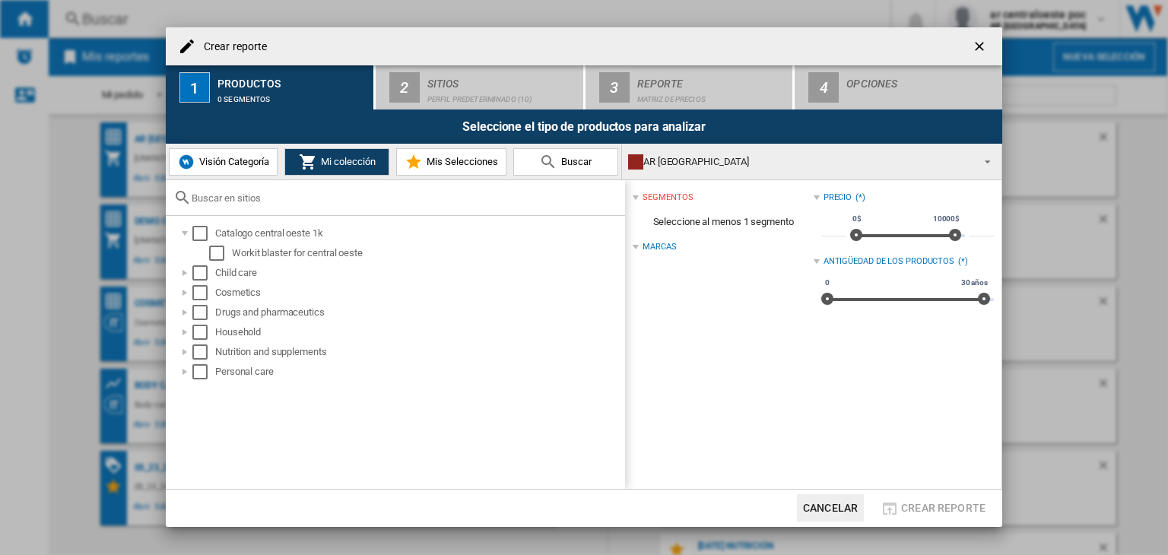
click at [235, 158] on span "Visión Categoría" at bounding box center [232, 161] width 74 height 11
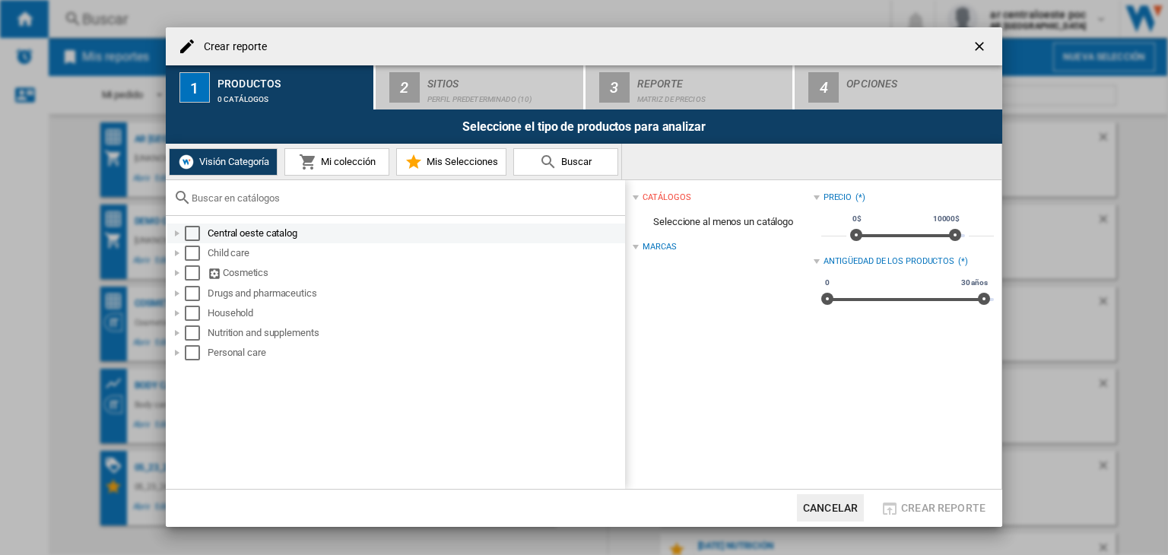
click at [173, 236] on div "Crear reporte ..." at bounding box center [177, 233] width 15 height 15
click at [325, 156] on span "Mi colección" at bounding box center [346, 161] width 59 height 11
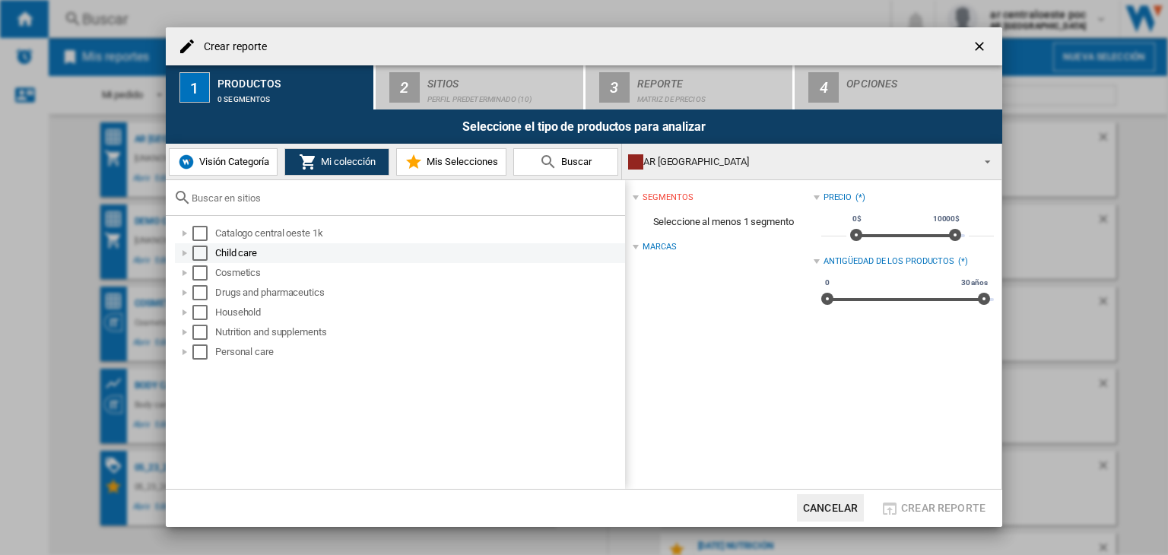
click at [185, 251] on div "Crear reporte ..." at bounding box center [184, 253] width 15 height 15
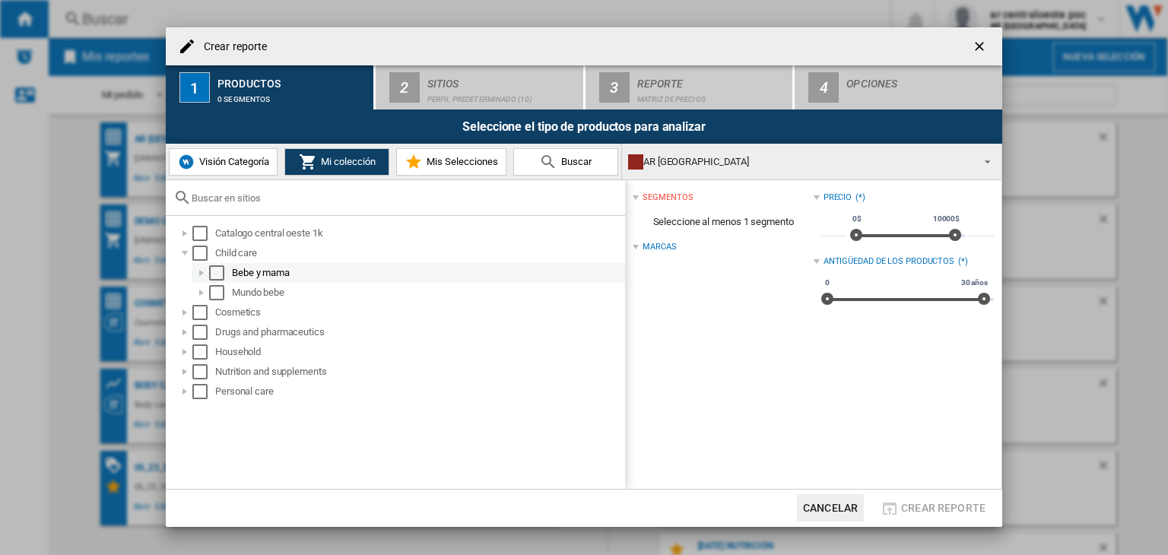
click at [204, 271] on div "Crear reporte ..." at bounding box center [201, 272] width 15 height 15
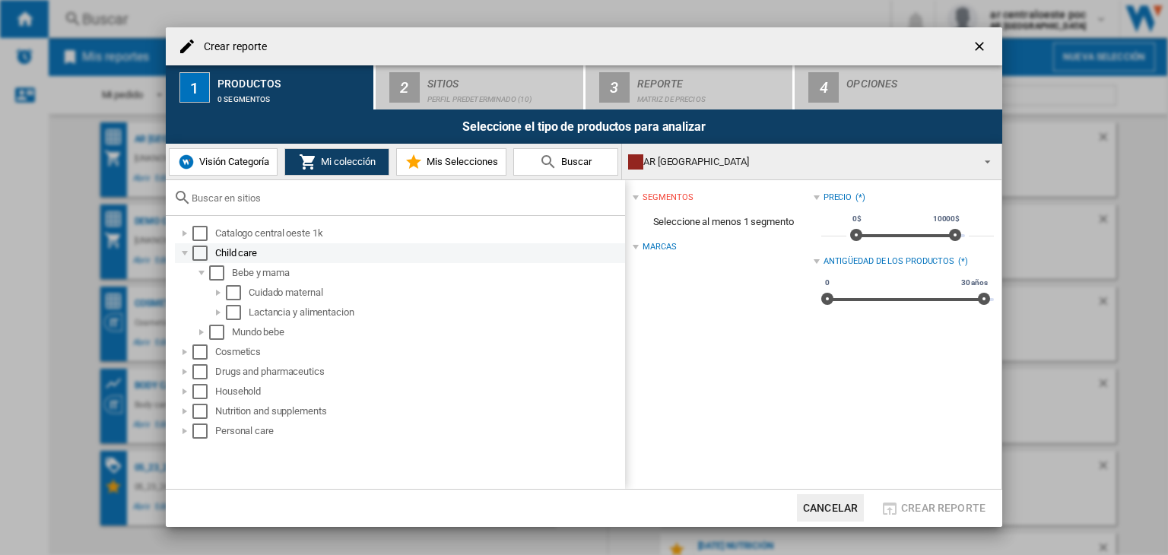
click at [185, 258] on div "Crear reporte ..." at bounding box center [184, 253] width 15 height 15
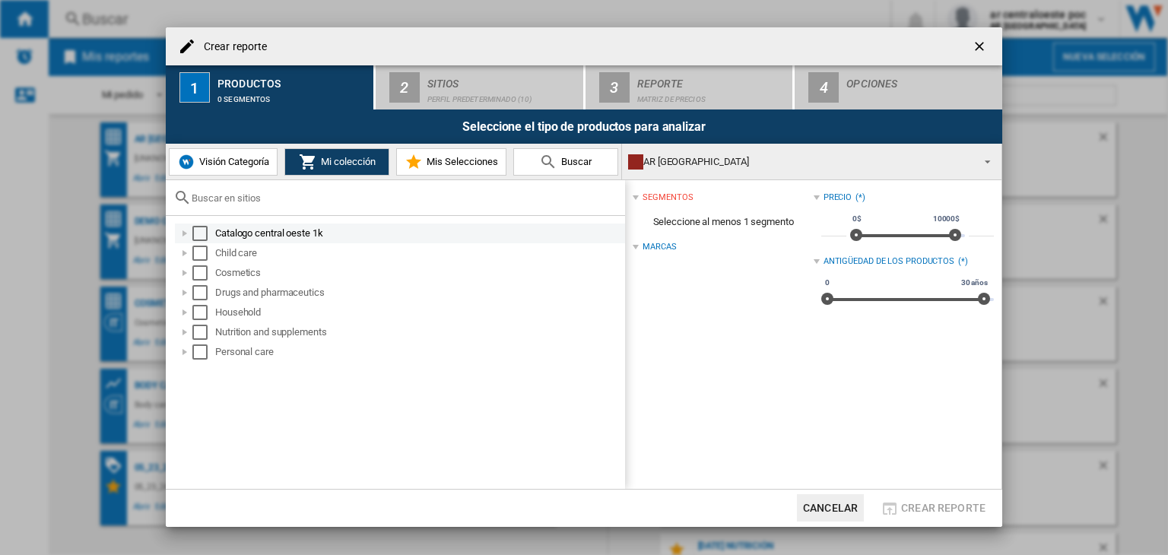
click at [182, 232] on div "Crear reporte ..." at bounding box center [184, 233] width 15 height 15
